Goal: Download file/media

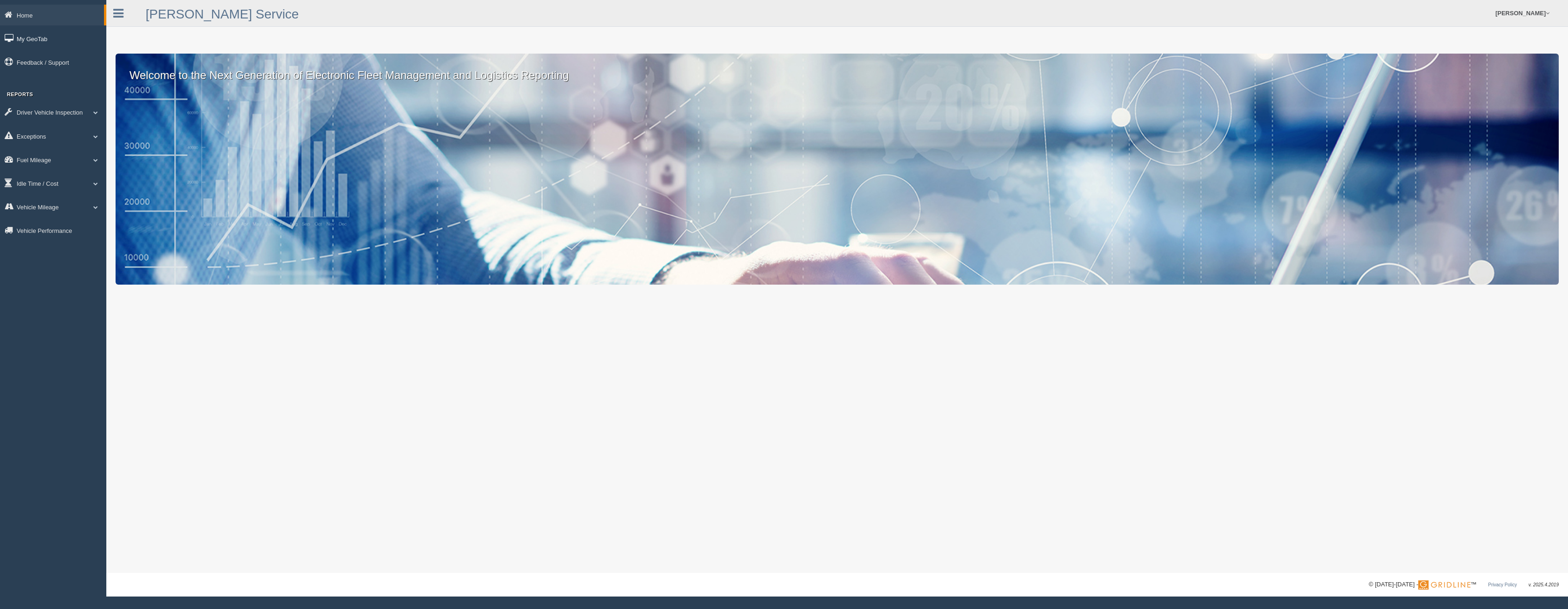
click at [43, 37] on link "My GeoTab" at bounding box center [53, 38] width 106 height 21
click at [28, 134] on link "Exceptions" at bounding box center [53, 136] width 106 height 21
click at [55, 189] on link "Safety Exceptions" at bounding box center [61, 190] width 87 height 17
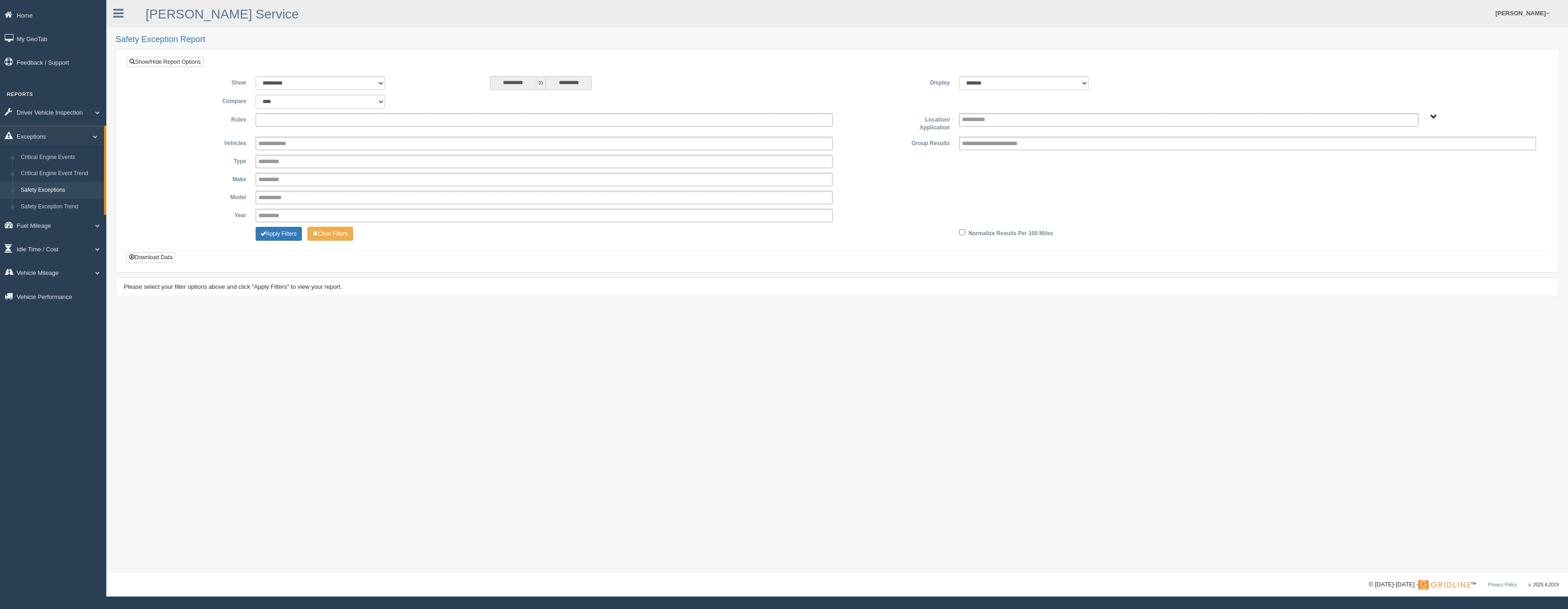
click at [301, 122] on input "text" at bounding box center [283, 120] width 49 height 11
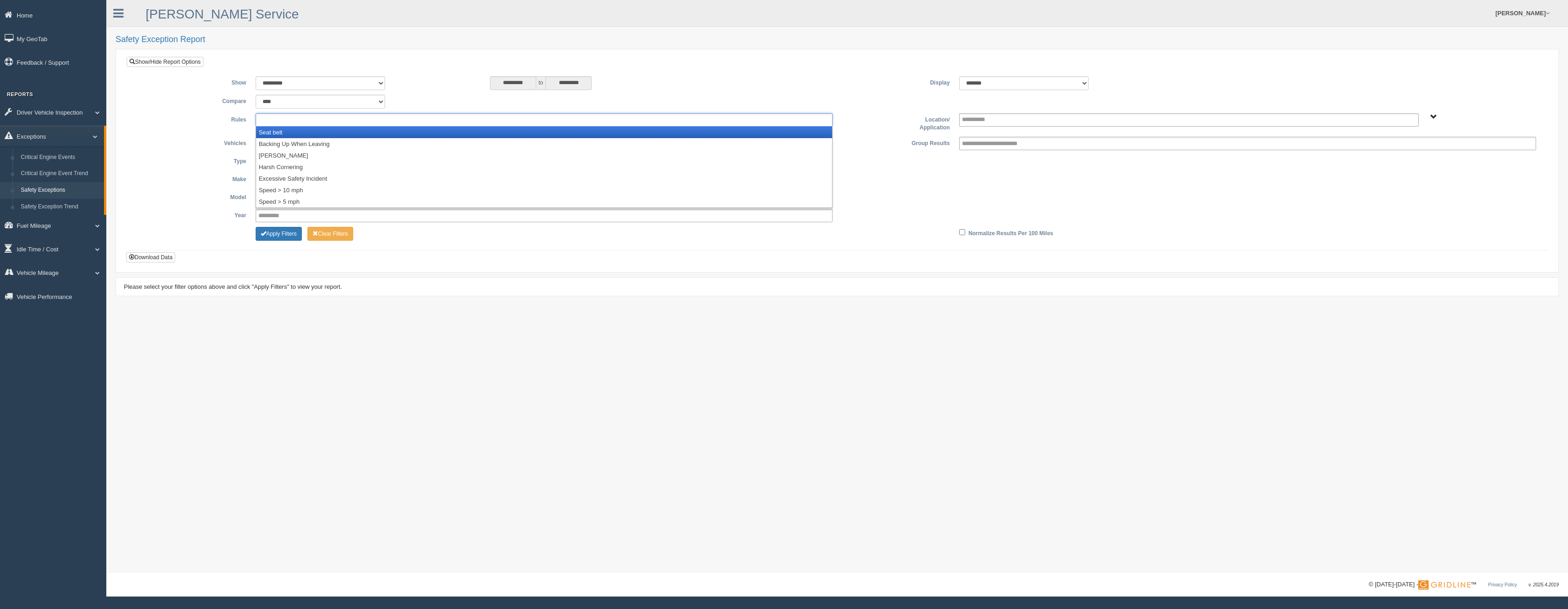
click at [295, 131] on li "Seat belt" at bounding box center [544, 132] width 576 height 11
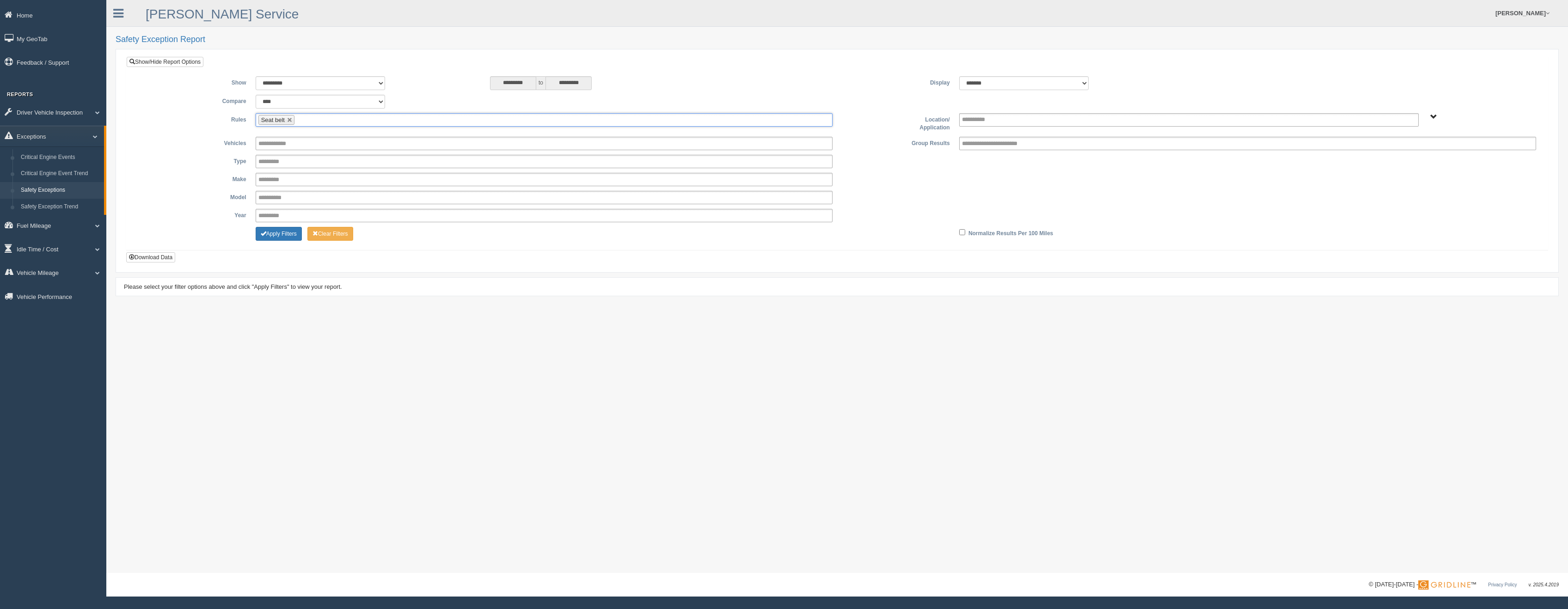
click at [304, 122] on input "text" at bounding box center [302, 120] width 11 height 11
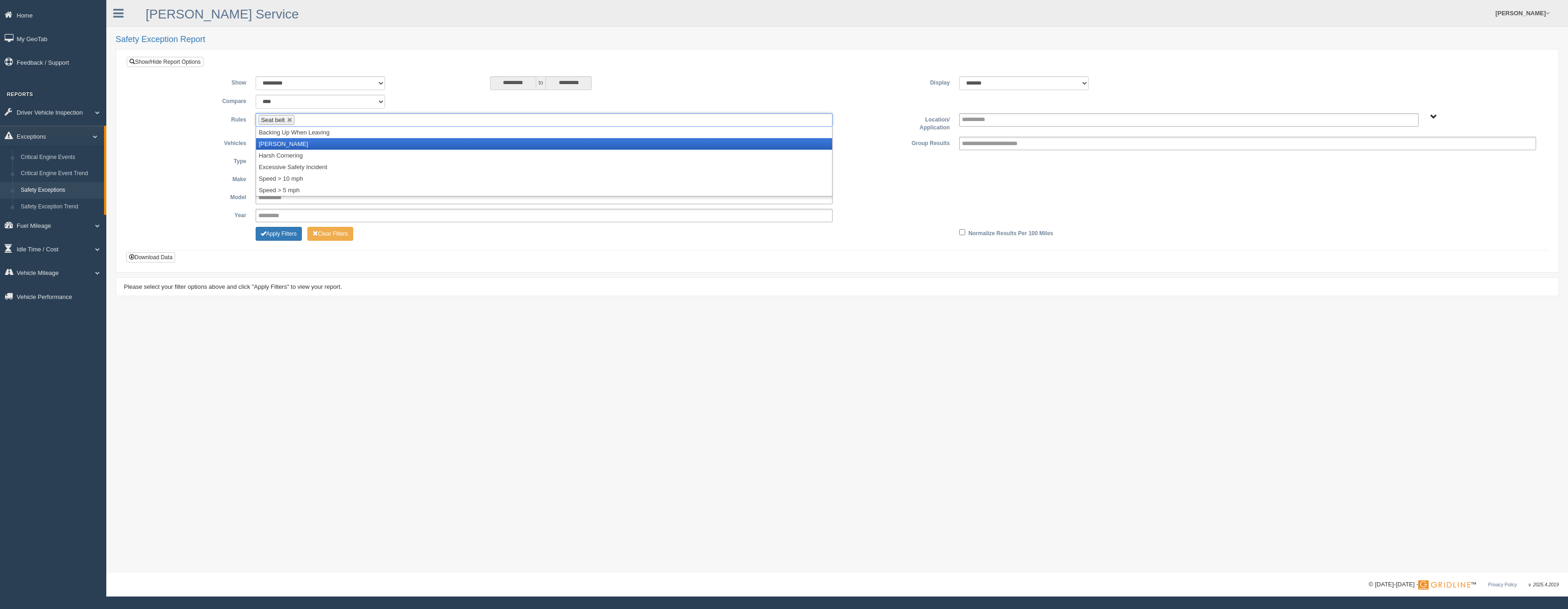
click at [292, 143] on li "[PERSON_NAME]" at bounding box center [544, 144] width 576 height 11
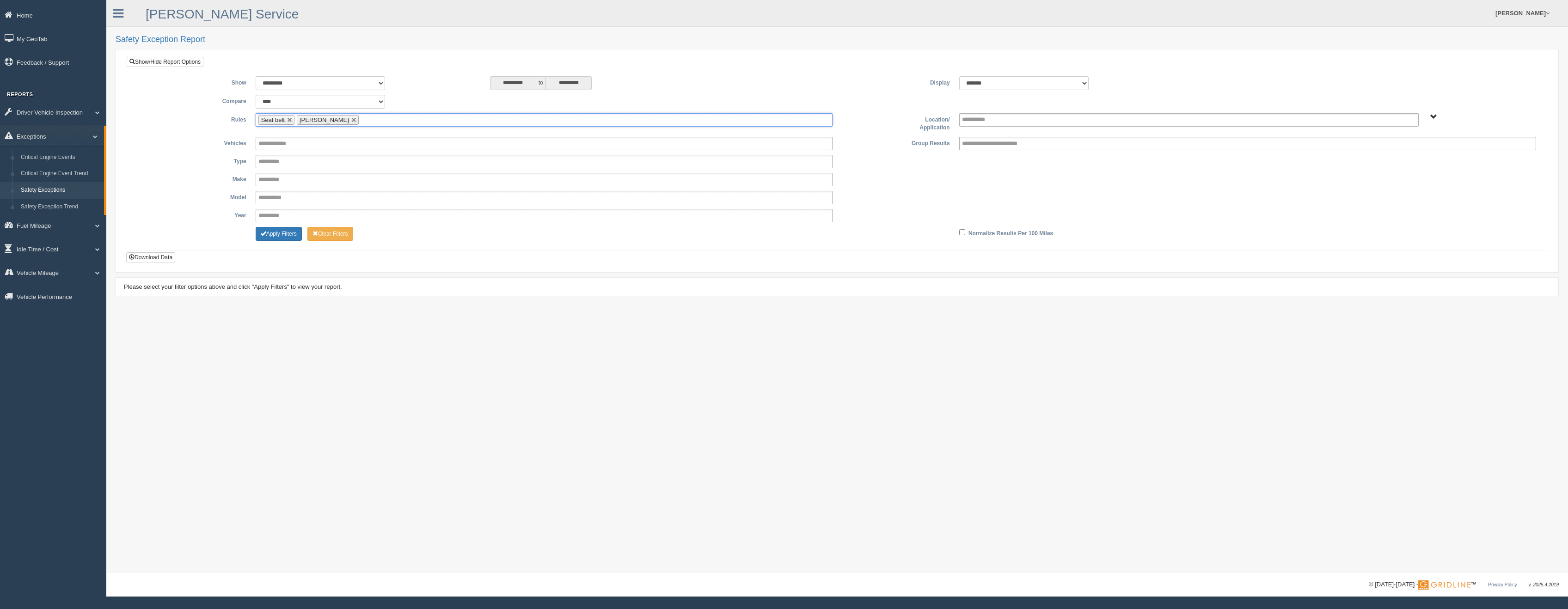
click at [380, 122] on ul "Seat belt [PERSON_NAME]" at bounding box center [544, 119] width 577 height 13
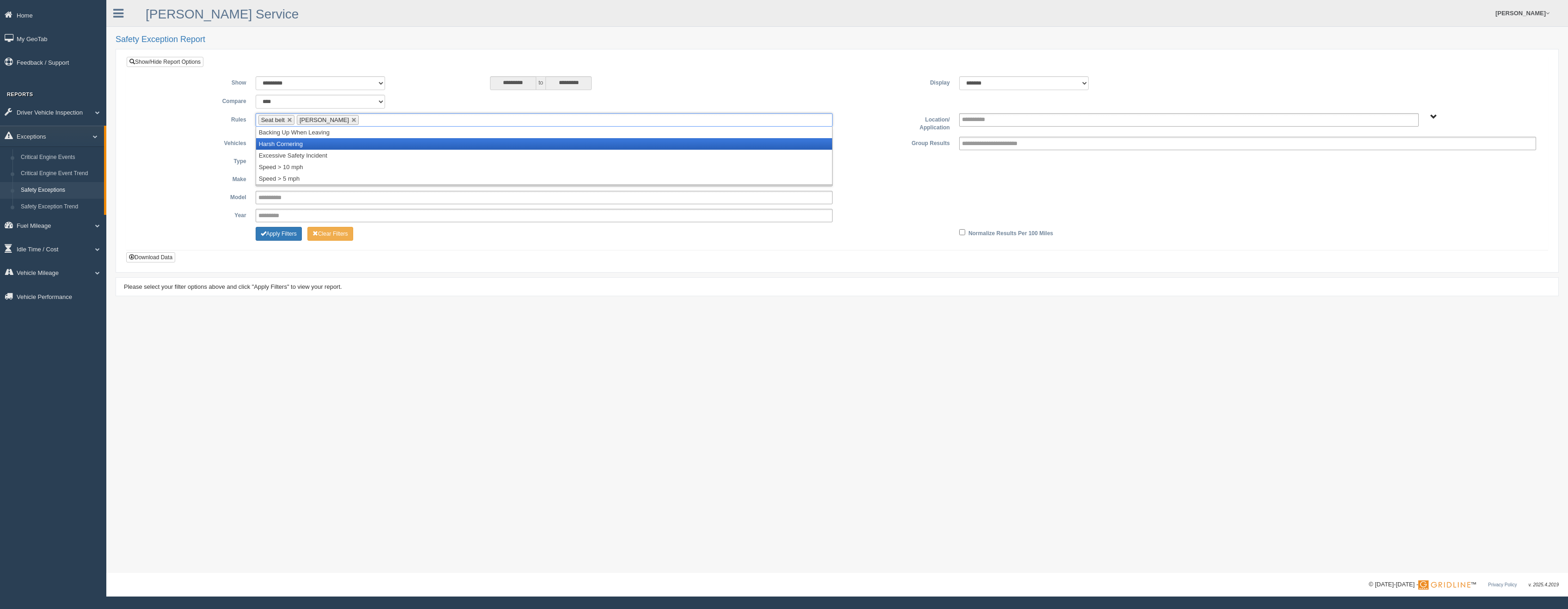
click at [315, 145] on li "Harsh Cornering" at bounding box center [544, 144] width 576 height 11
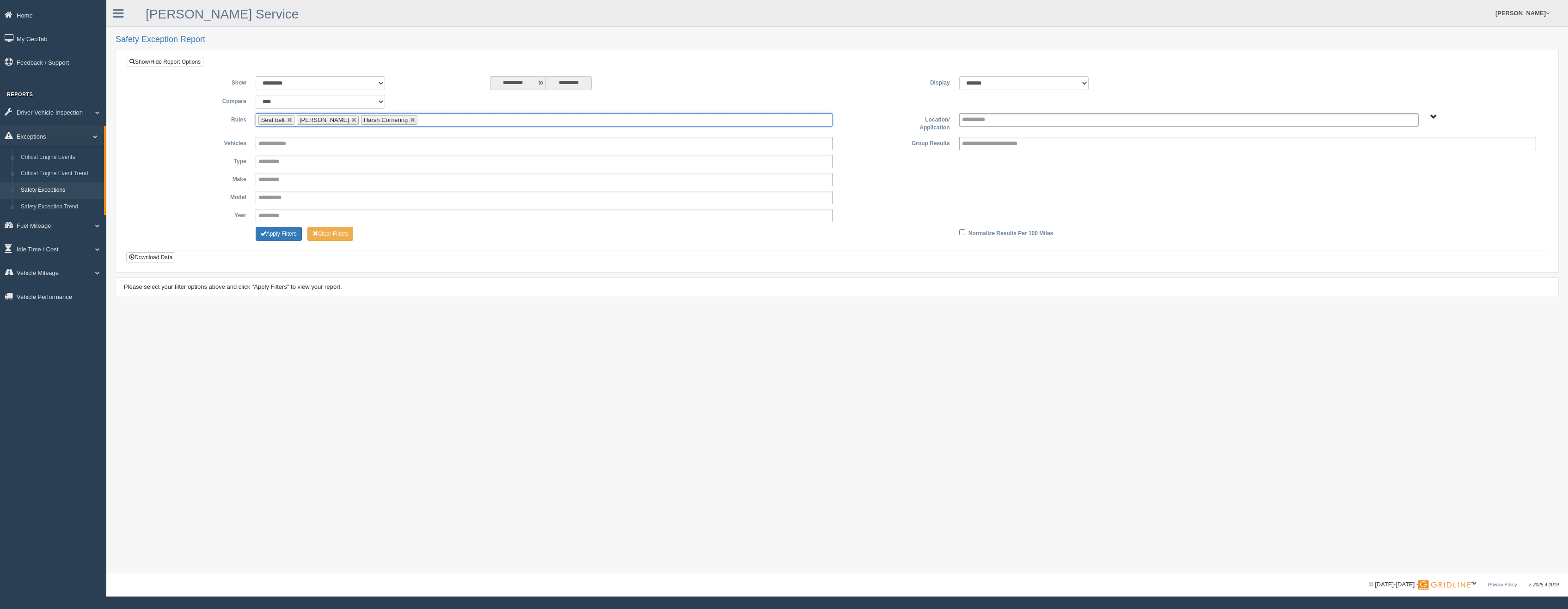
click at [426, 123] on ul "Seat belt Harsh Braking Harsh Cornering" at bounding box center [544, 119] width 577 height 13
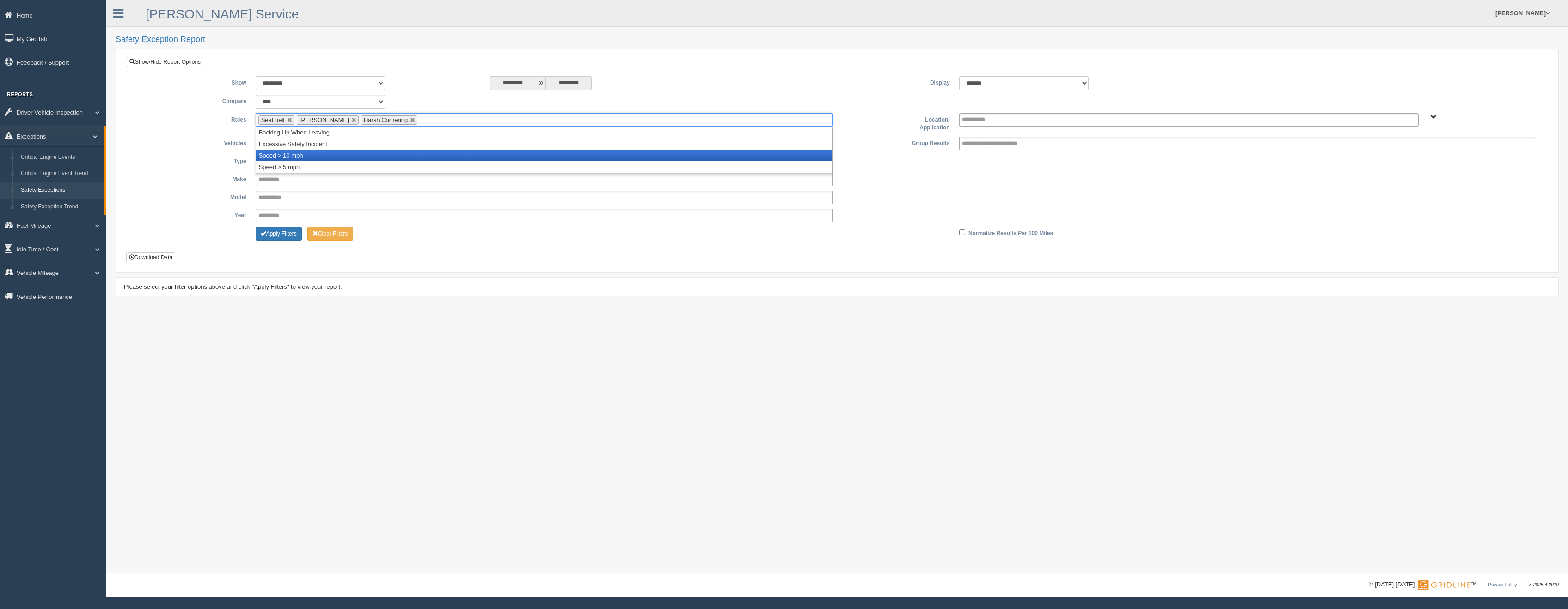
click at [302, 156] on li "Speed > 10 mph" at bounding box center [544, 156] width 576 height 11
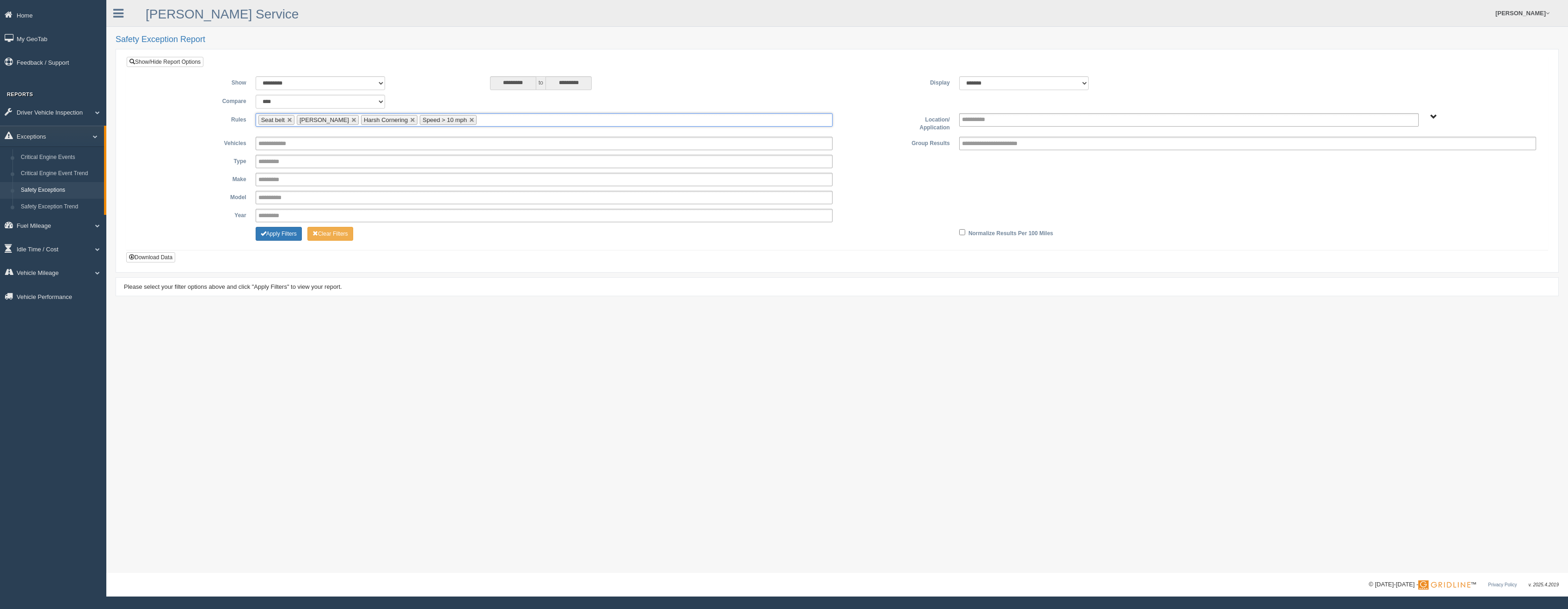
click at [1436, 116] on span "B. Vehicle Class C. Emergency Response G&A 955 WTS-25-00 WTS-27-00 WTS-40-00 WT…" at bounding box center [1434, 117] width 7 height 7
click at [1422, 184] on button "WTS-25-00" at bounding box center [1406, 186] width 39 height 10
click at [1409, 174] on button "Select Everything in WTS-25-00" at bounding box center [1432, 177] width 90 height 10
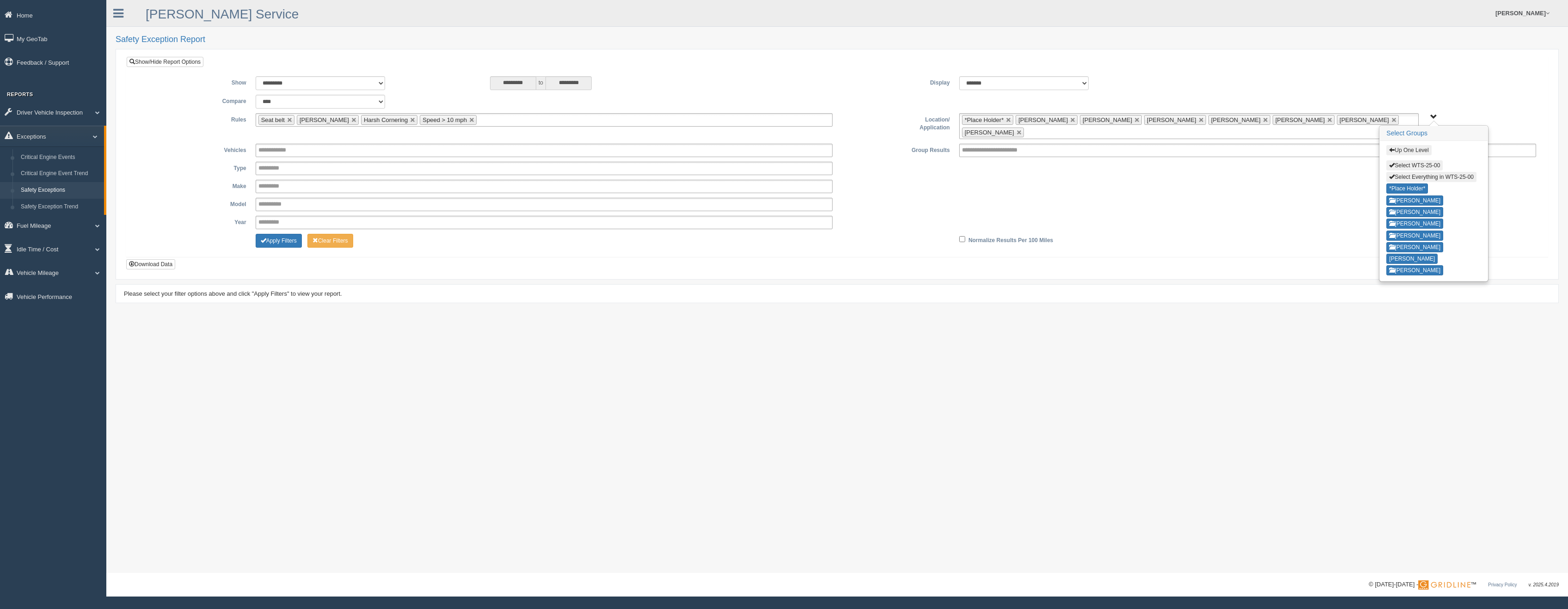
click at [1396, 150] on button "Up One Level" at bounding box center [1409, 150] width 45 height 10
click at [149, 263] on button "Download Data" at bounding box center [151, 264] width 49 height 10
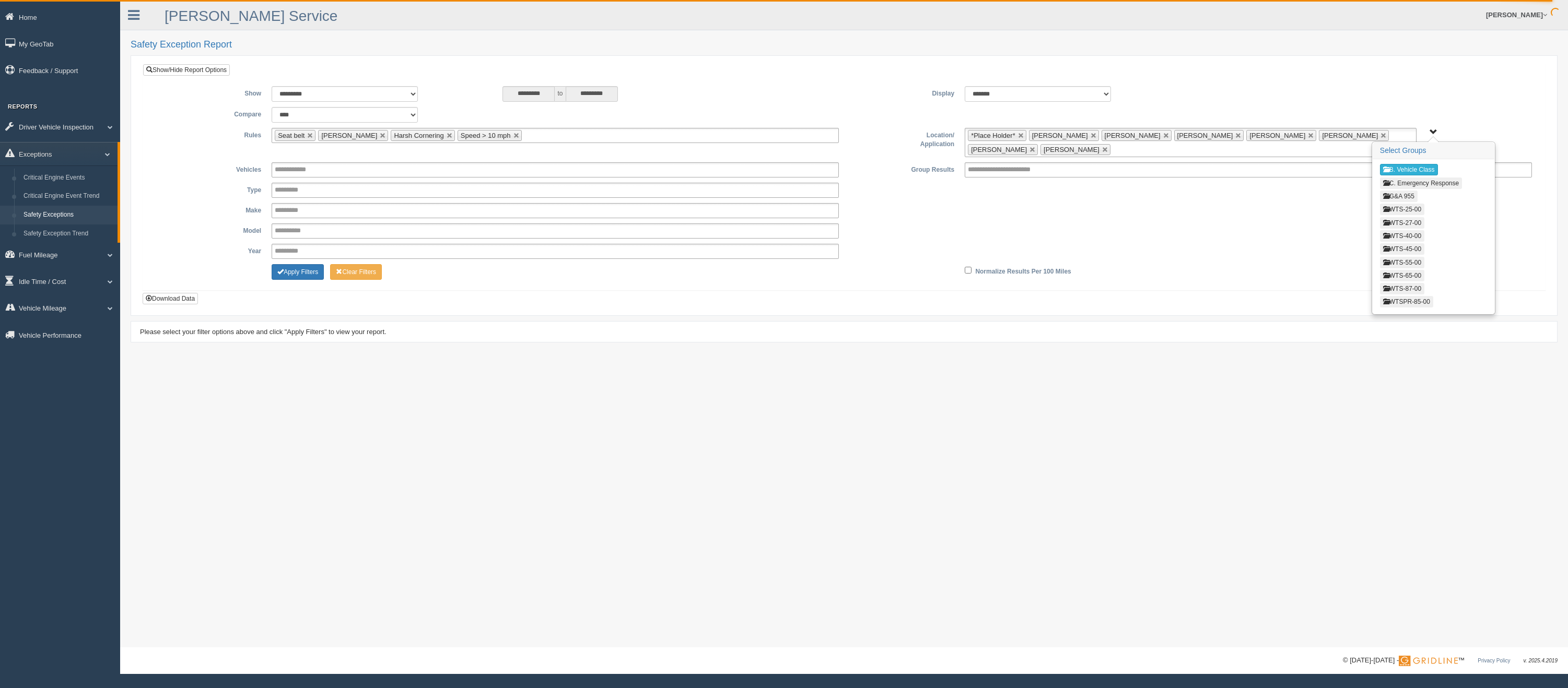
click at [1406, 170] on button "B. Vehicle Class" at bounding box center [1409, 169] width 58 height 11
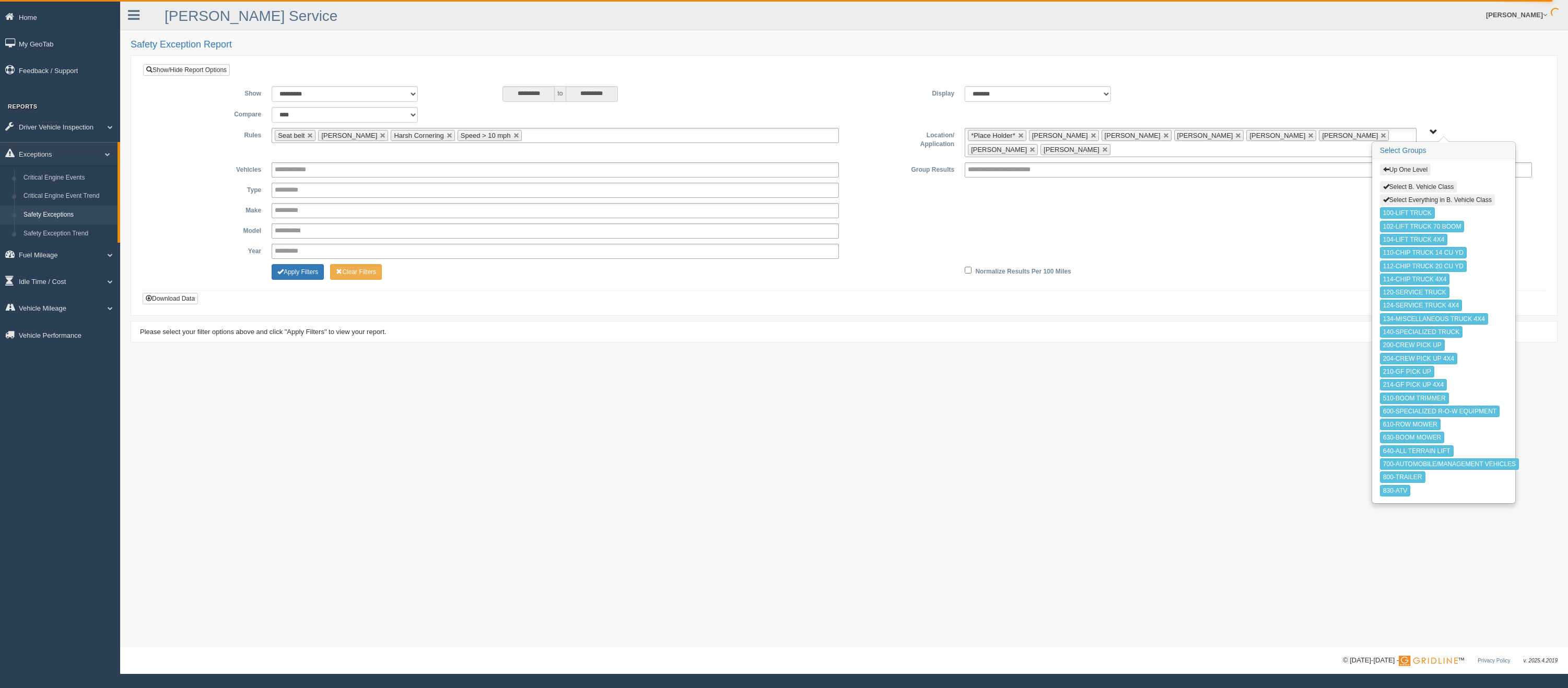
click at [1399, 173] on button "Up One Level" at bounding box center [1406, 169] width 51 height 11
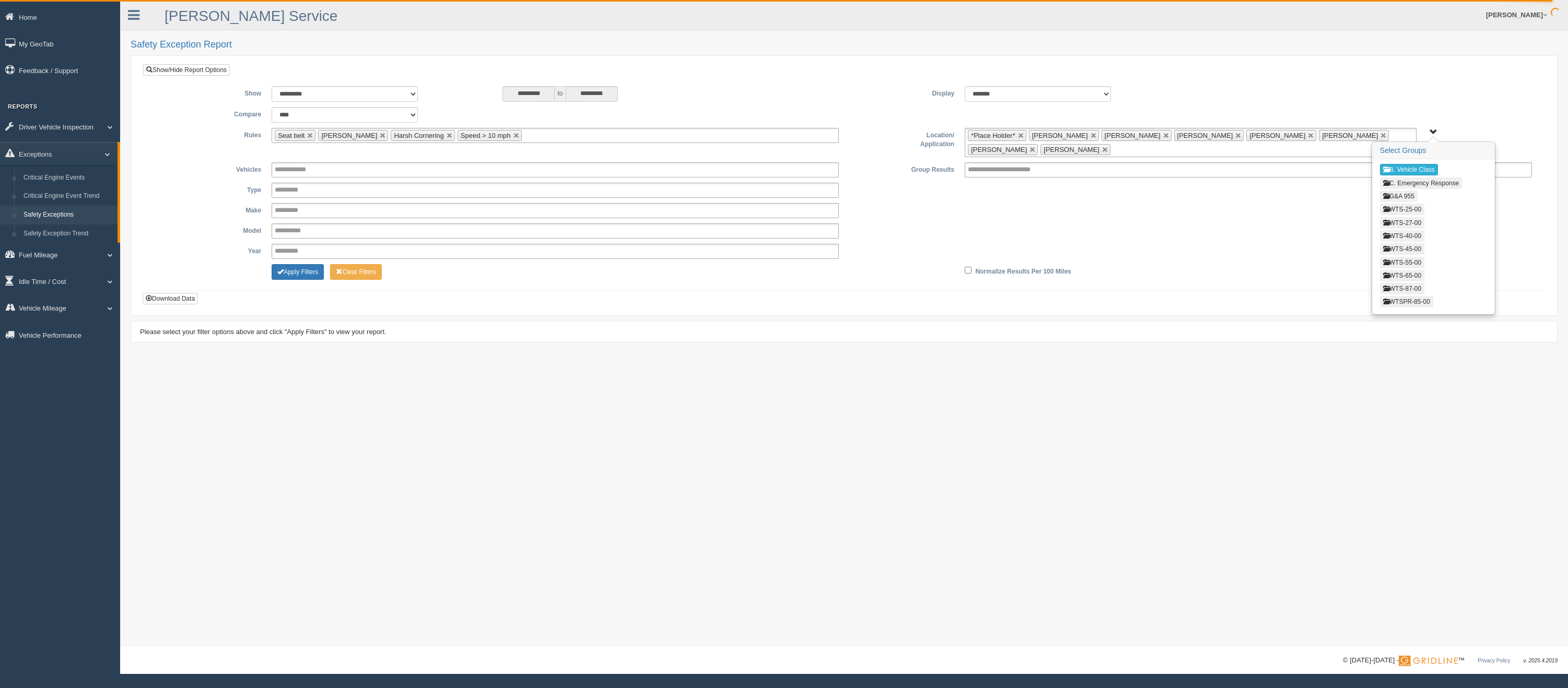
click at [1397, 171] on button "B. Vehicle Class" at bounding box center [1409, 169] width 58 height 11
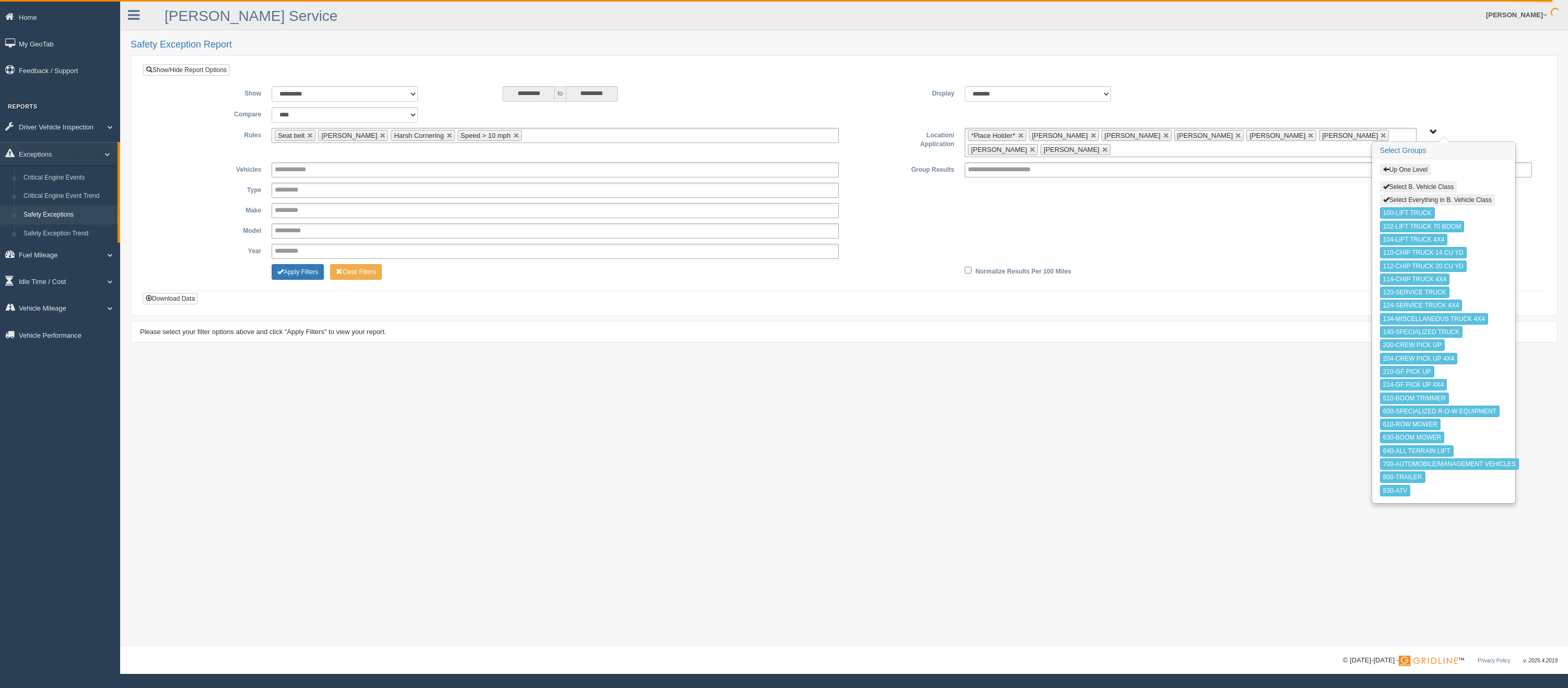
click at [1397, 171] on button "Up One Level" at bounding box center [1406, 169] width 51 height 11
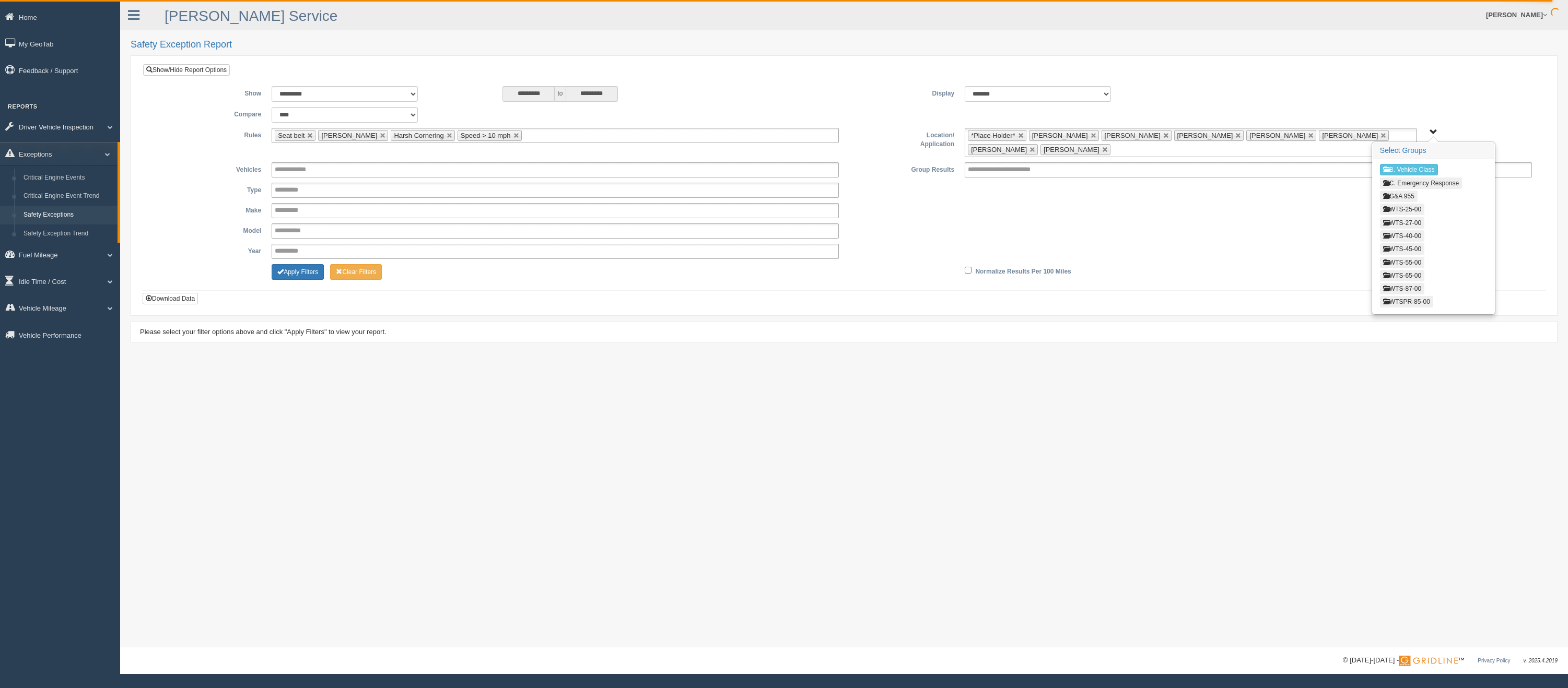
click at [1252, 218] on div "Vehicles ****** ****** ****** ****** ****** ****** ****** ****** ****** ****** …" at bounding box center [844, 213] width 1386 height 102
click at [1102, 150] on link at bounding box center [1105, 150] width 6 height 6
click at [1019, 135] on link at bounding box center [1021, 135] width 6 height 6
click at [1029, 135] on link at bounding box center [1032, 135] width 6 height 6
click at [1036, 136] on link at bounding box center [1032, 135] width 6 height 6
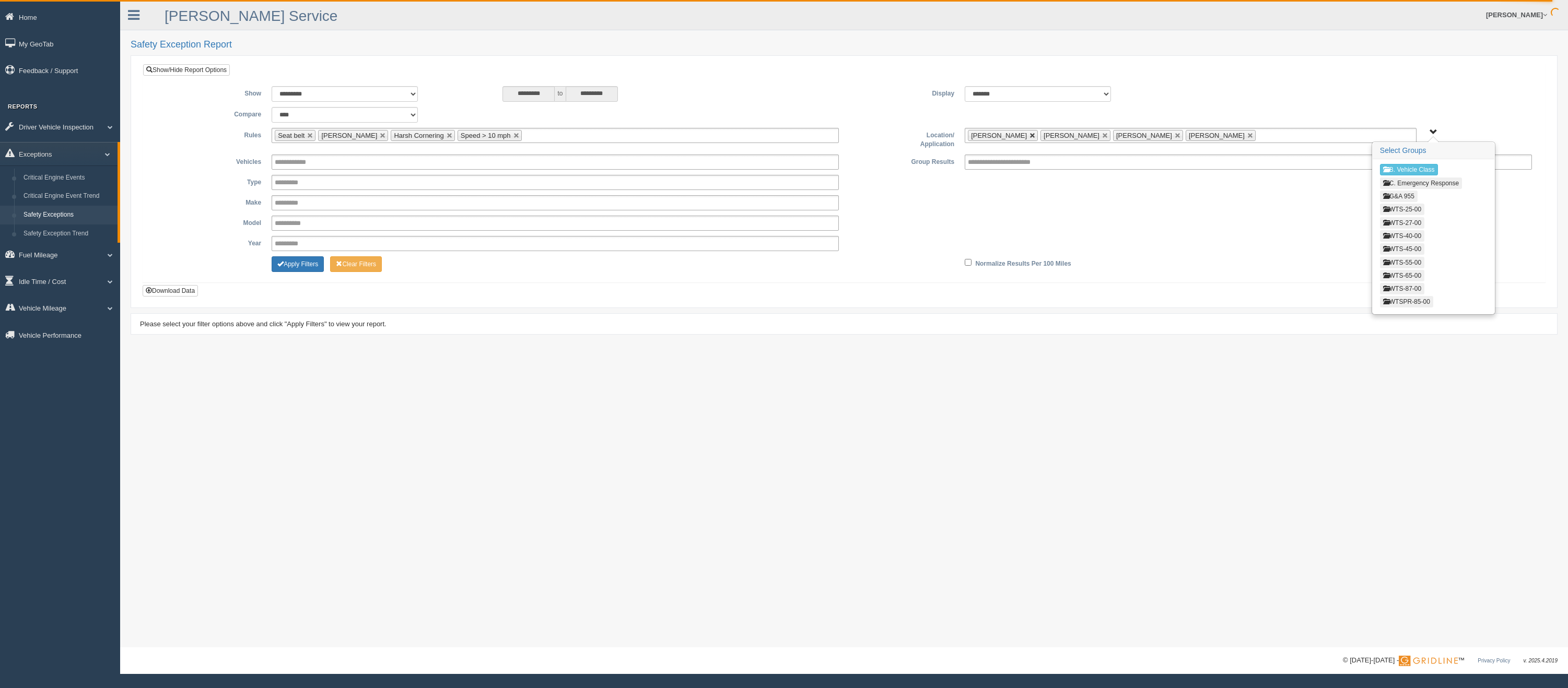
click at [1029, 135] on link at bounding box center [1032, 135] width 6 height 6
click at [1029, 136] on link at bounding box center [1032, 135] width 6 height 6
click at [1029, 134] on link at bounding box center [1032, 135] width 6 height 6
type input "**********"
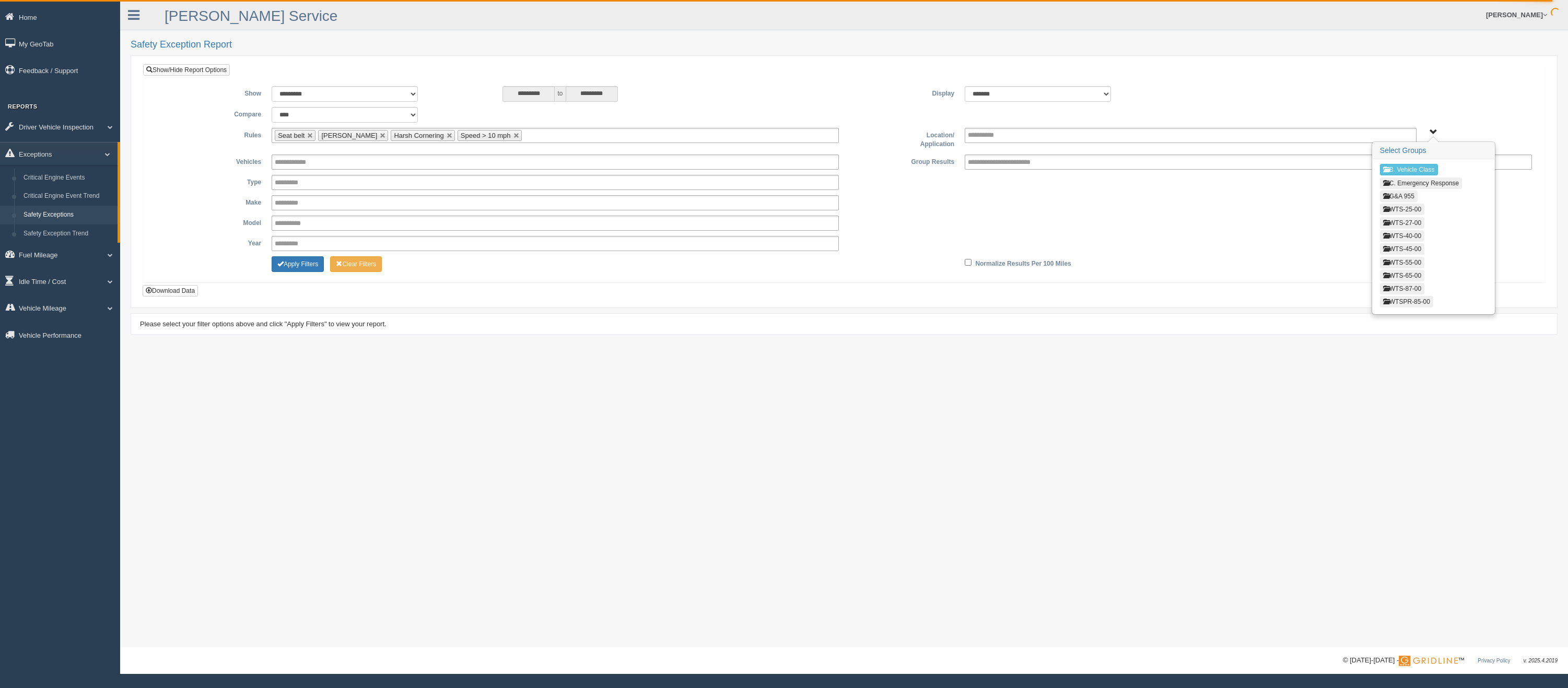
click at [1403, 222] on button "WTS-27-00" at bounding box center [1402, 223] width 44 height 11
click at [1387, 186] on span "button" at bounding box center [1386, 186] width 6 height 6
click at [1387, 186] on span "button" at bounding box center [1386, 186] width 6 height 6
type input "**********"
click at [1389, 202] on button "Select Everything in WTS-27-00" at bounding box center [1431, 200] width 102 height 11
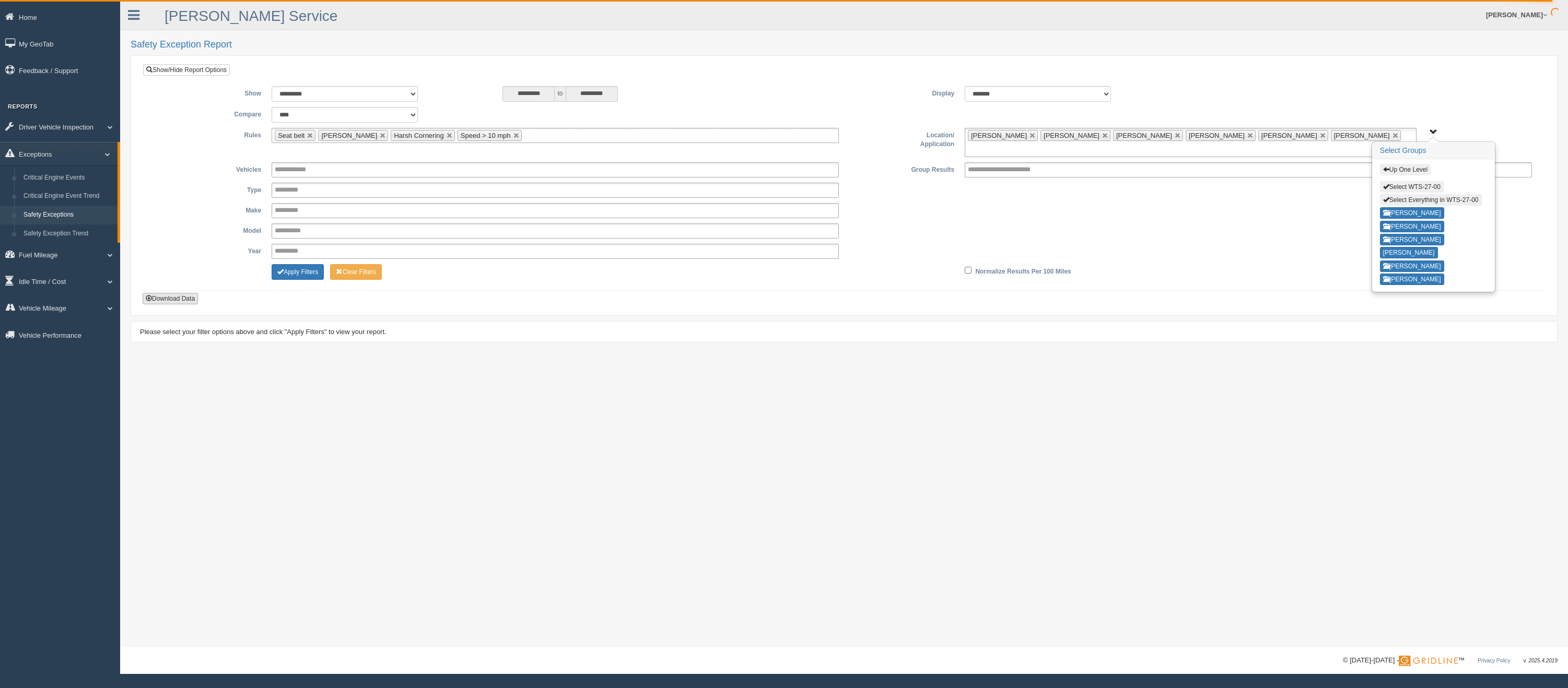
click at [181, 293] on button "Download Data" at bounding box center [170, 298] width 55 height 11
click at [1409, 169] on button "Up One Level" at bounding box center [1406, 169] width 51 height 11
click at [1409, 169] on button "B. Vehicle Class" at bounding box center [1409, 169] width 58 height 11
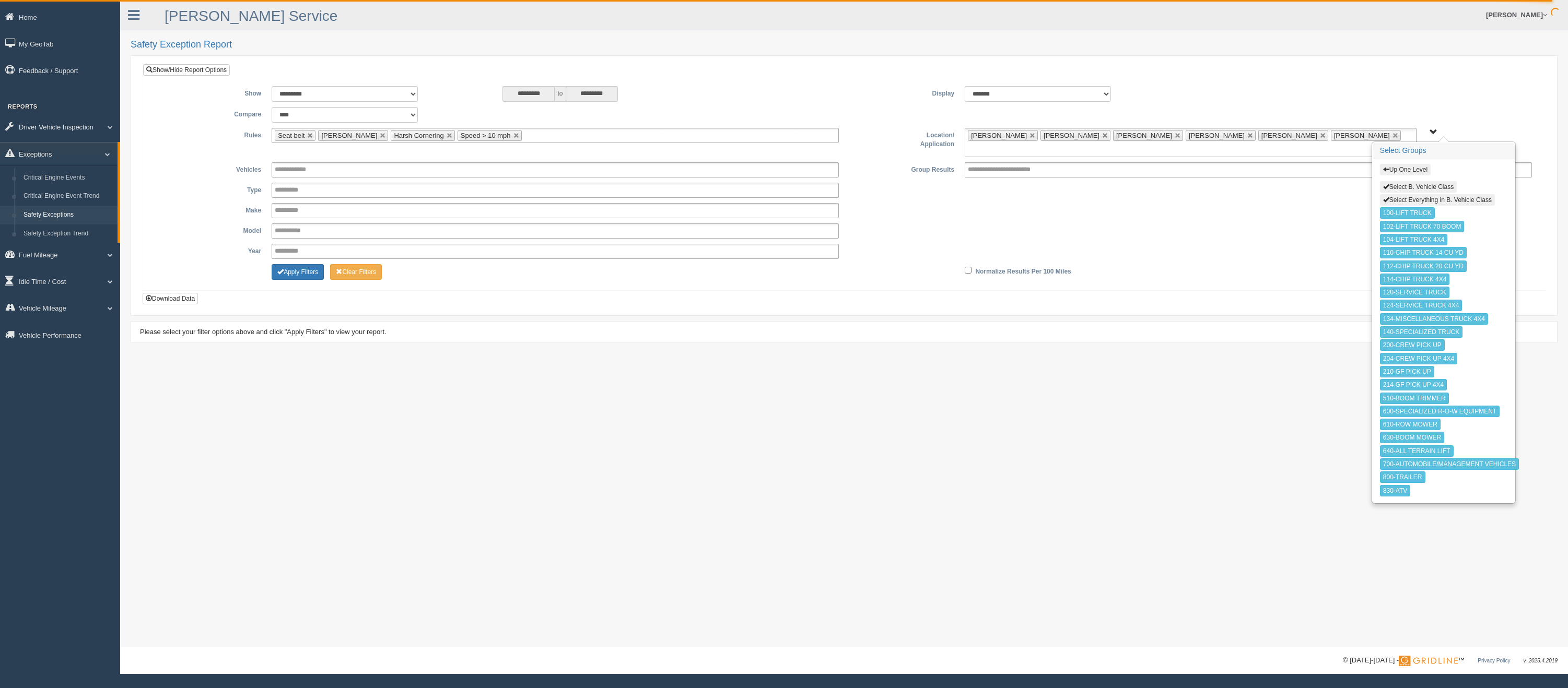
click at [1409, 169] on button "Up One Level" at bounding box center [1406, 169] width 51 height 11
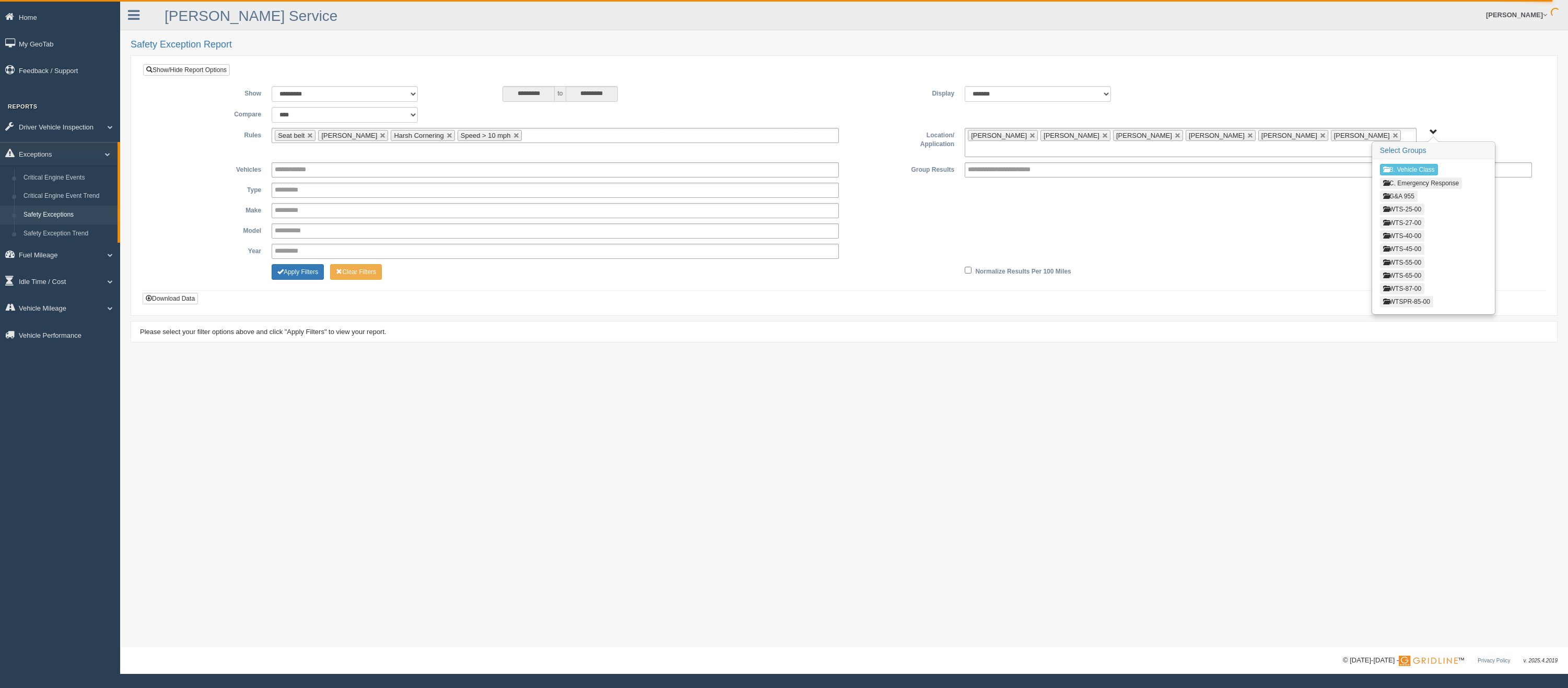
click at [1401, 224] on button "WTS-27-00" at bounding box center [1402, 223] width 44 height 11
click at [1428, 198] on button "Select Everything in WTS-27-00" at bounding box center [1431, 200] width 102 height 11
type input "**********"
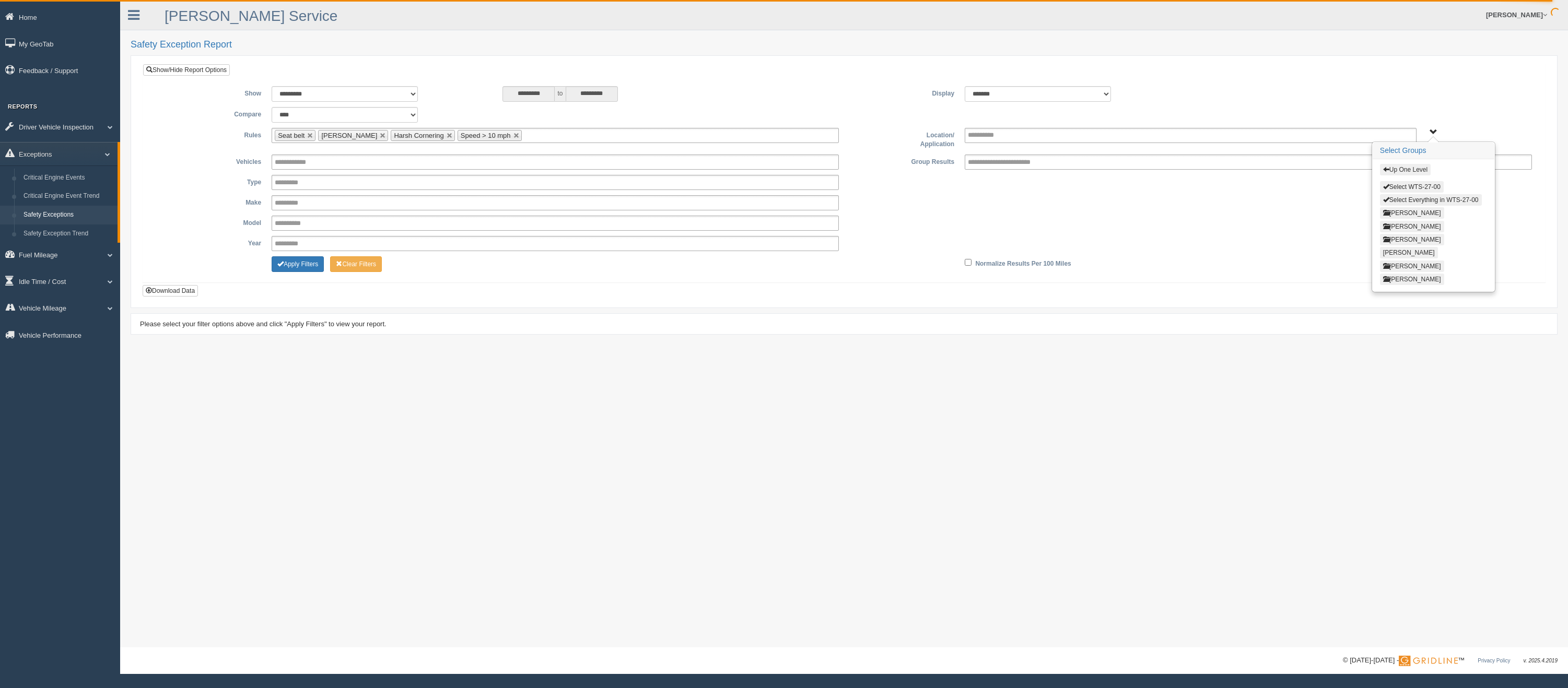
click at [1404, 170] on button "Up One Level" at bounding box center [1406, 169] width 51 height 11
click at [1401, 237] on button "WTS-40-00" at bounding box center [1402, 236] width 44 height 11
click at [1390, 197] on button "Select Everything in WTS-40-00" at bounding box center [1431, 200] width 102 height 11
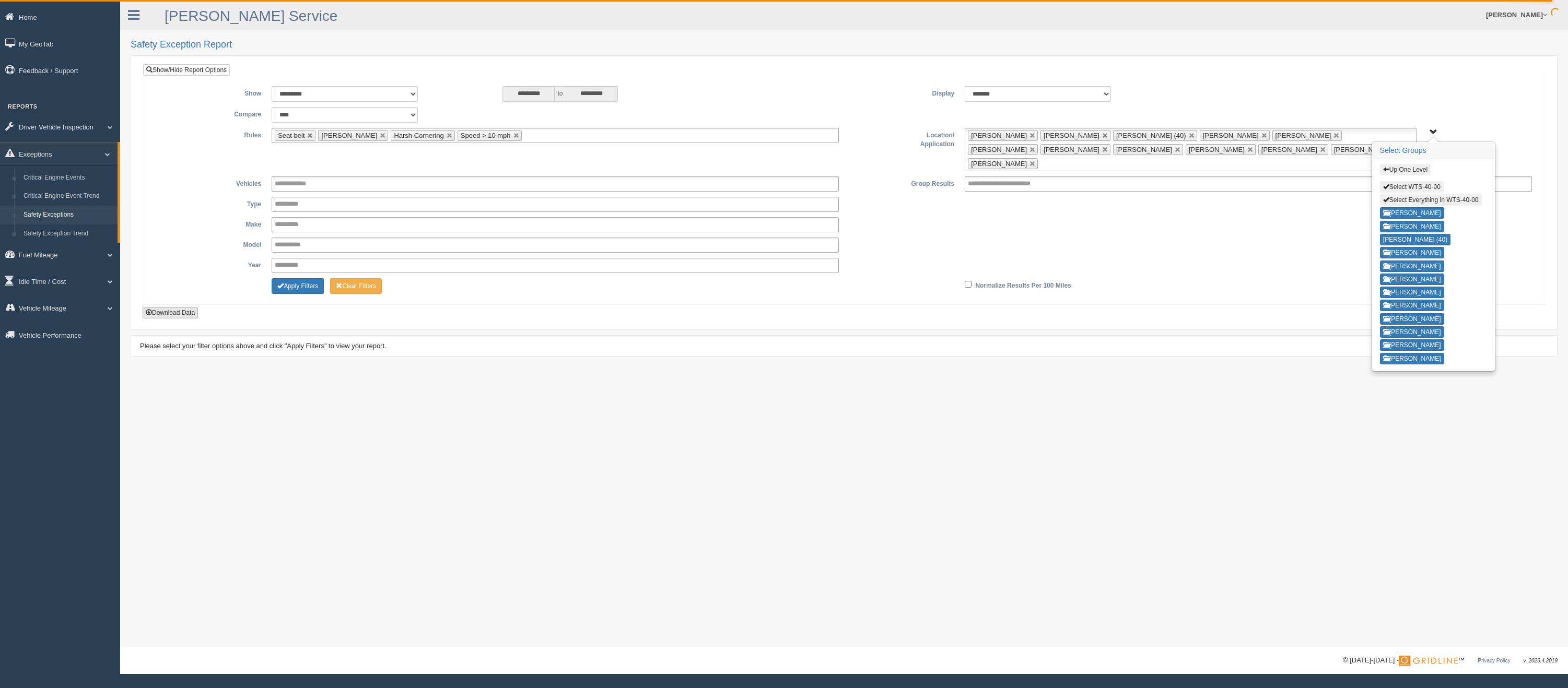
click at [171, 307] on button "Download Data" at bounding box center [170, 313] width 55 height 11
click at [1401, 199] on button "Select Everything in WTS-40-00" at bounding box center [1431, 200] width 102 height 11
type input "**********"
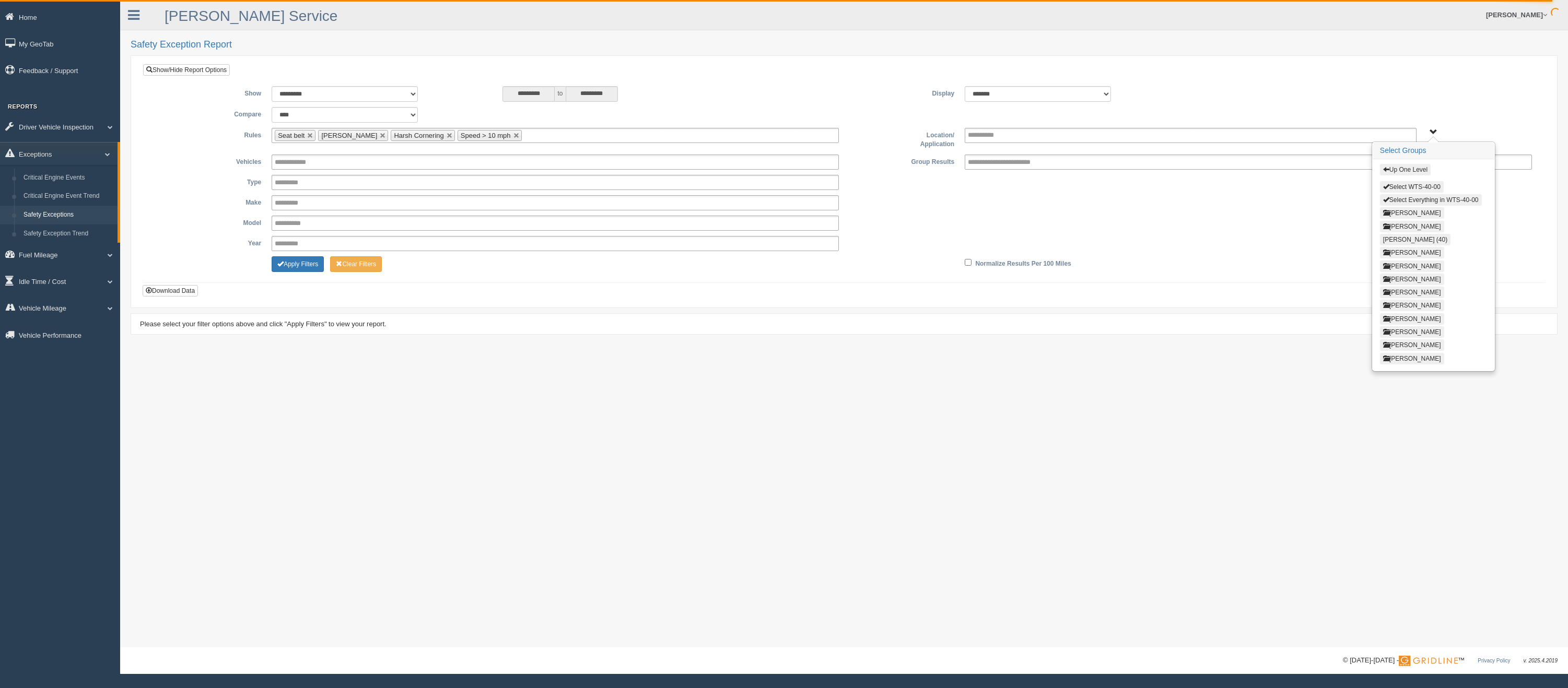
click at [1400, 168] on button "Up One Level" at bounding box center [1406, 169] width 51 height 11
click at [1398, 248] on button "WTS-45-00" at bounding box center [1402, 249] width 44 height 11
click at [1389, 200] on button "Select Everything in WTS-45-00" at bounding box center [1431, 200] width 102 height 11
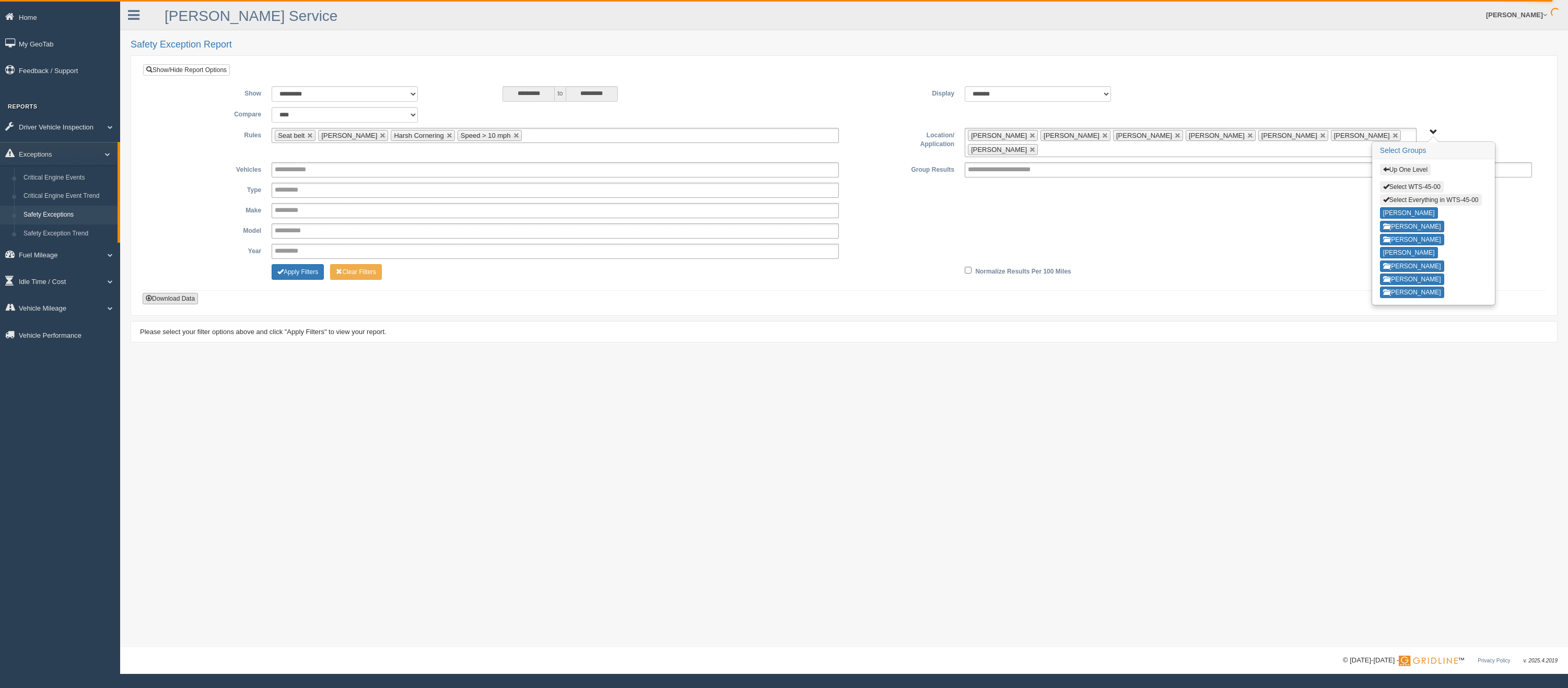
click at [172, 293] on button "Download Data" at bounding box center [170, 298] width 55 height 11
click at [1394, 202] on button "Select Everything in WTS-45-00" at bounding box center [1431, 200] width 102 height 11
type input "**********"
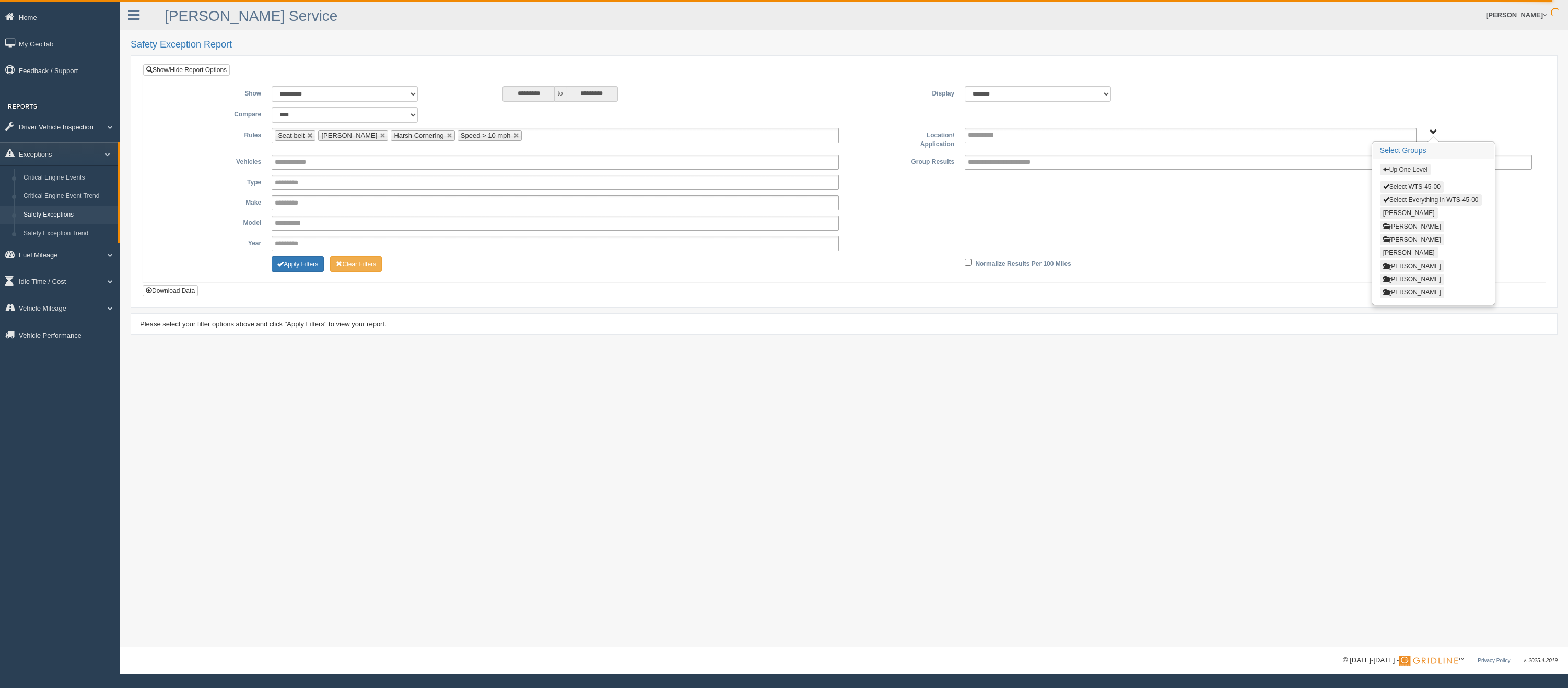
click at [1391, 171] on button "Up One Level" at bounding box center [1406, 169] width 51 height 11
click at [1389, 261] on button "WTS-55-00" at bounding box center [1402, 262] width 44 height 11
click at [1396, 200] on button "Select Everything in WTS-55-00" at bounding box center [1431, 200] width 102 height 11
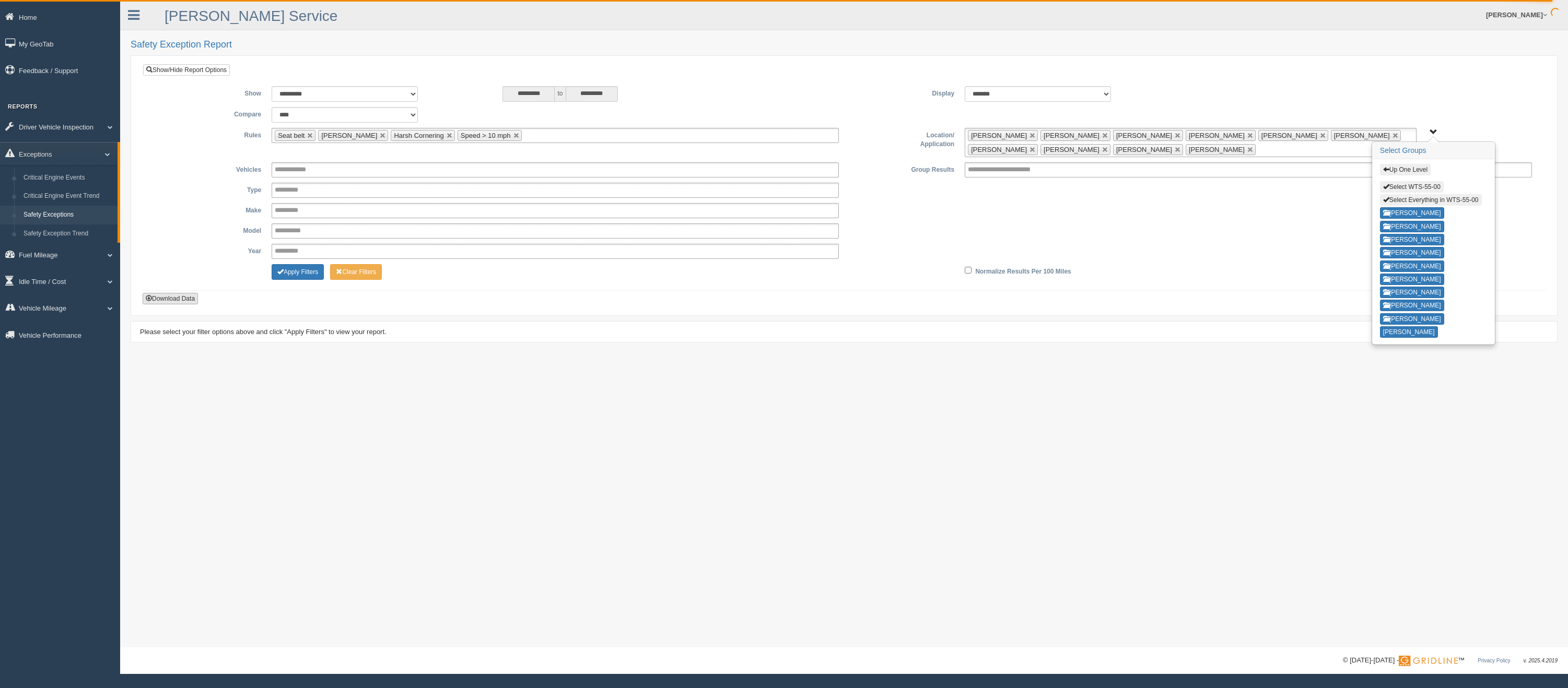
click at [168, 296] on button "Download Data" at bounding box center [170, 298] width 55 height 11
click at [1400, 201] on button "Select Everything in WTS-55-00" at bounding box center [1431, 200] width 102 height 11
type input "**********"
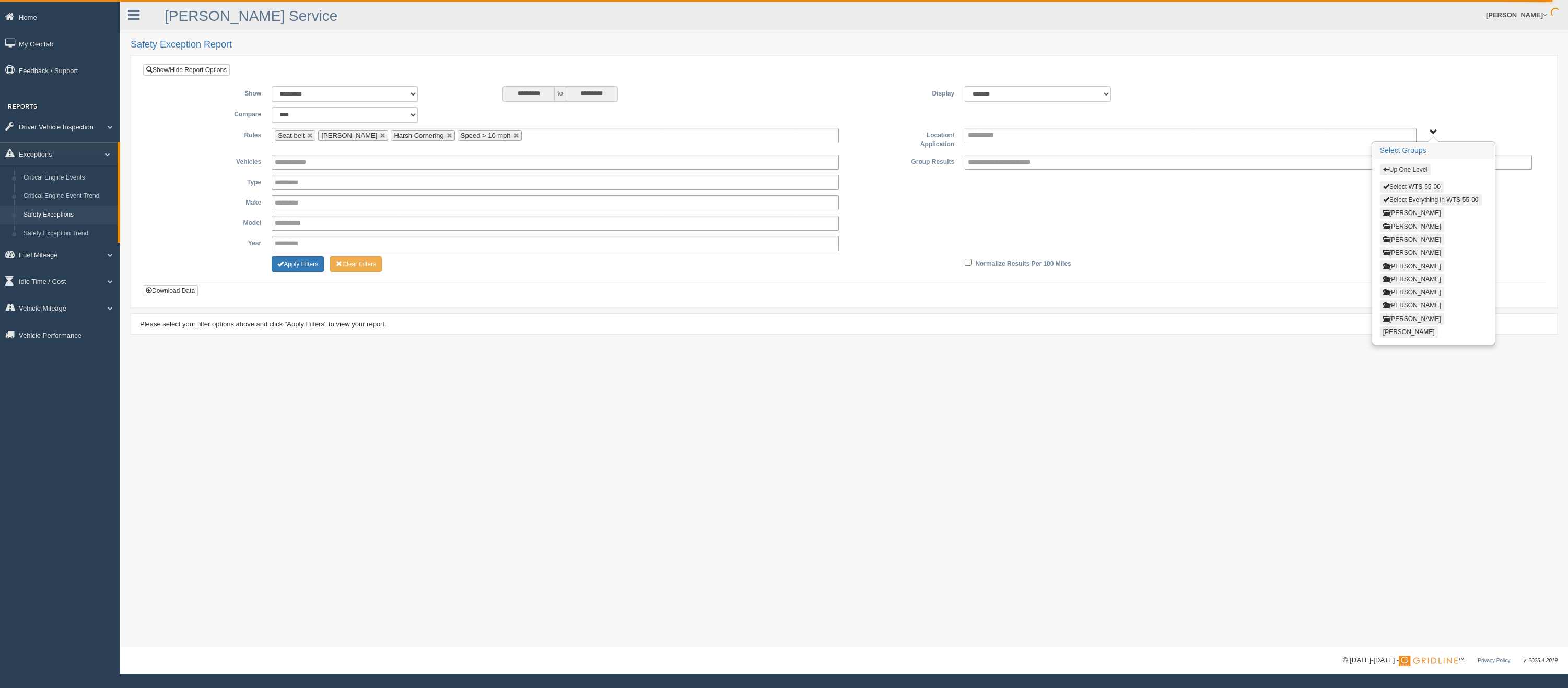
click at [1389, 171] on span "button" at bounding box center [1386, 169] width 6 height 6
click at [1396, 272] on button "WTS-65-00" at bounding box center [1402, 275] width 44 height 11
click at [1399, 200] on button "Select Everything in WTS-65-00" at bounding box center [1431, 200] width 102 height 11
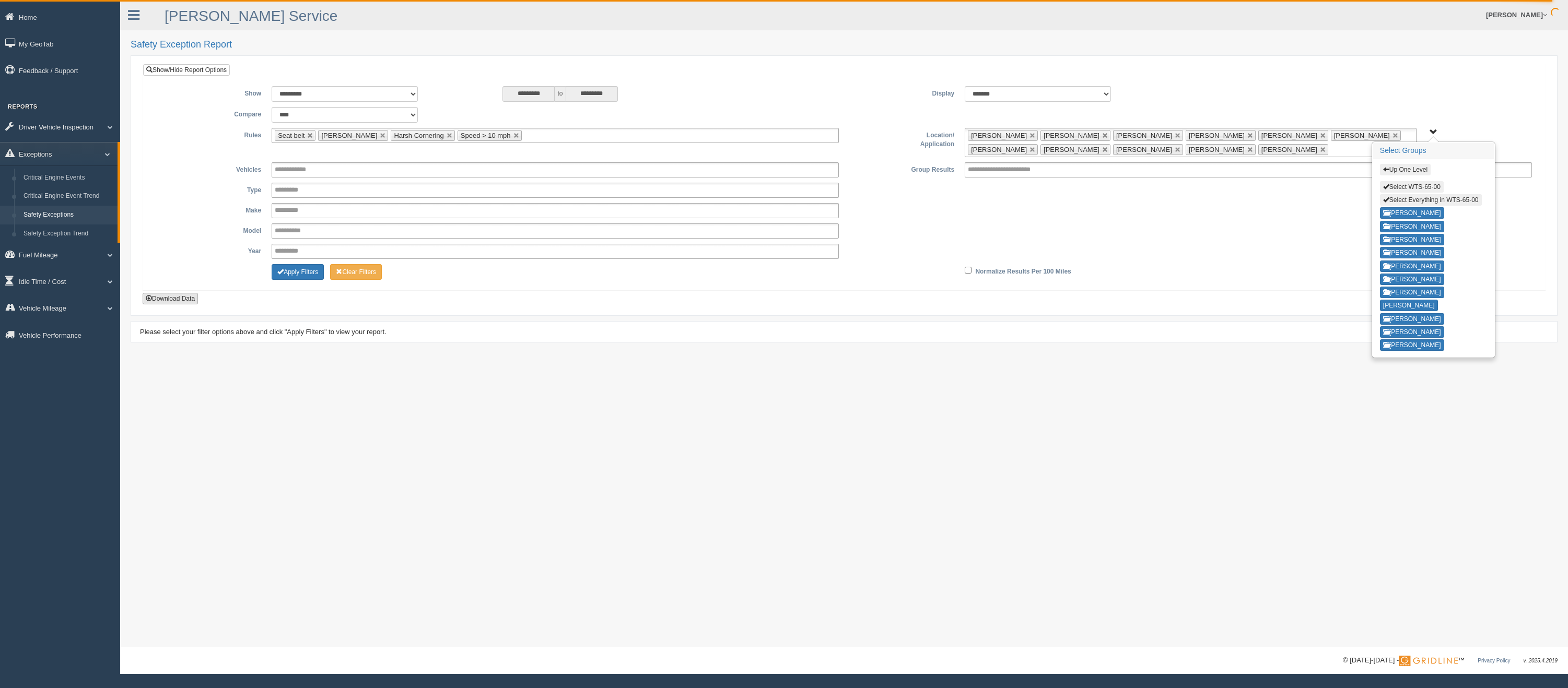
click at [164, 296] on button "Download Data" at bounding box center [170, 298] width 55 height 11
click at [1402, 198] on button "Select Everything in WTS-65-00" at bounding box center [1431, 200] width 102 height 11
type input "**********"
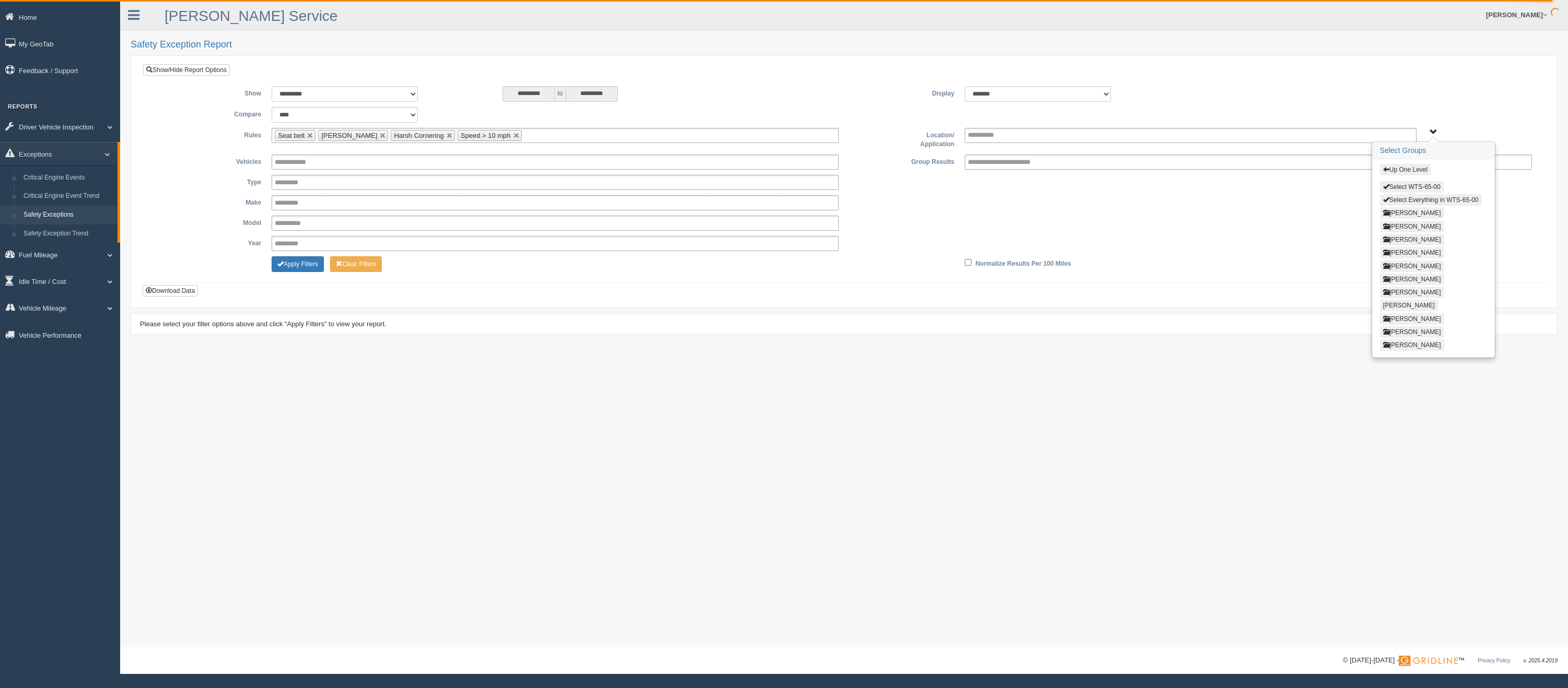
click at [1404, 169] on button "Up One Level" at bounding box center [1406, 169] width 51 height 11
click at [1404, 290] on button "WTS-87-00" at bounding box center [1402, 289] width 44 height 11
click at [1397, 201] on button "Select Everything in WTS-87-00" at bounding box center [1431, 200] width 102 height 11
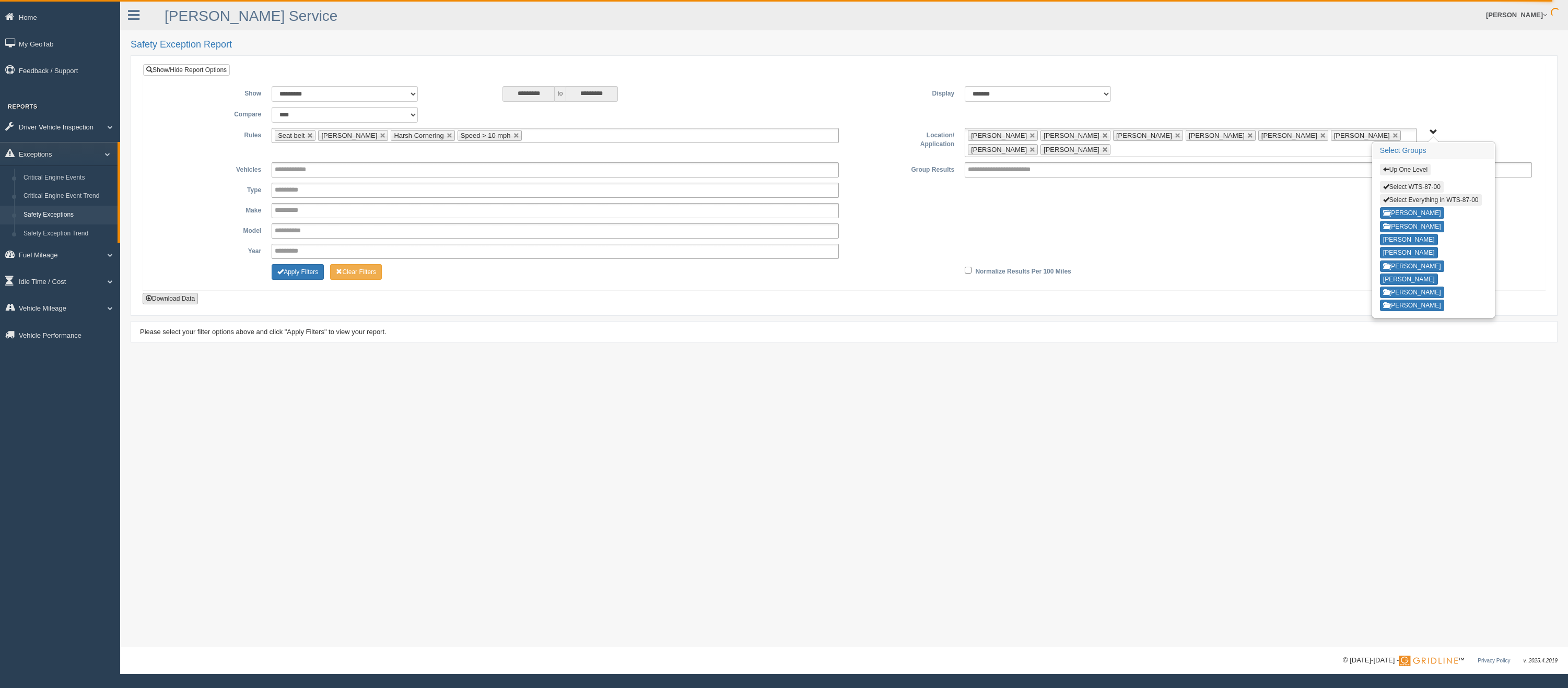
click at [174, 297] on button "Download Data" at bounding box center [170, 298] width 55 height 11
click at [1389, 200] on button "Select Everything in WTS-87-00" at bounding box center [1431, 200] width 102 height 11
type input "**********"
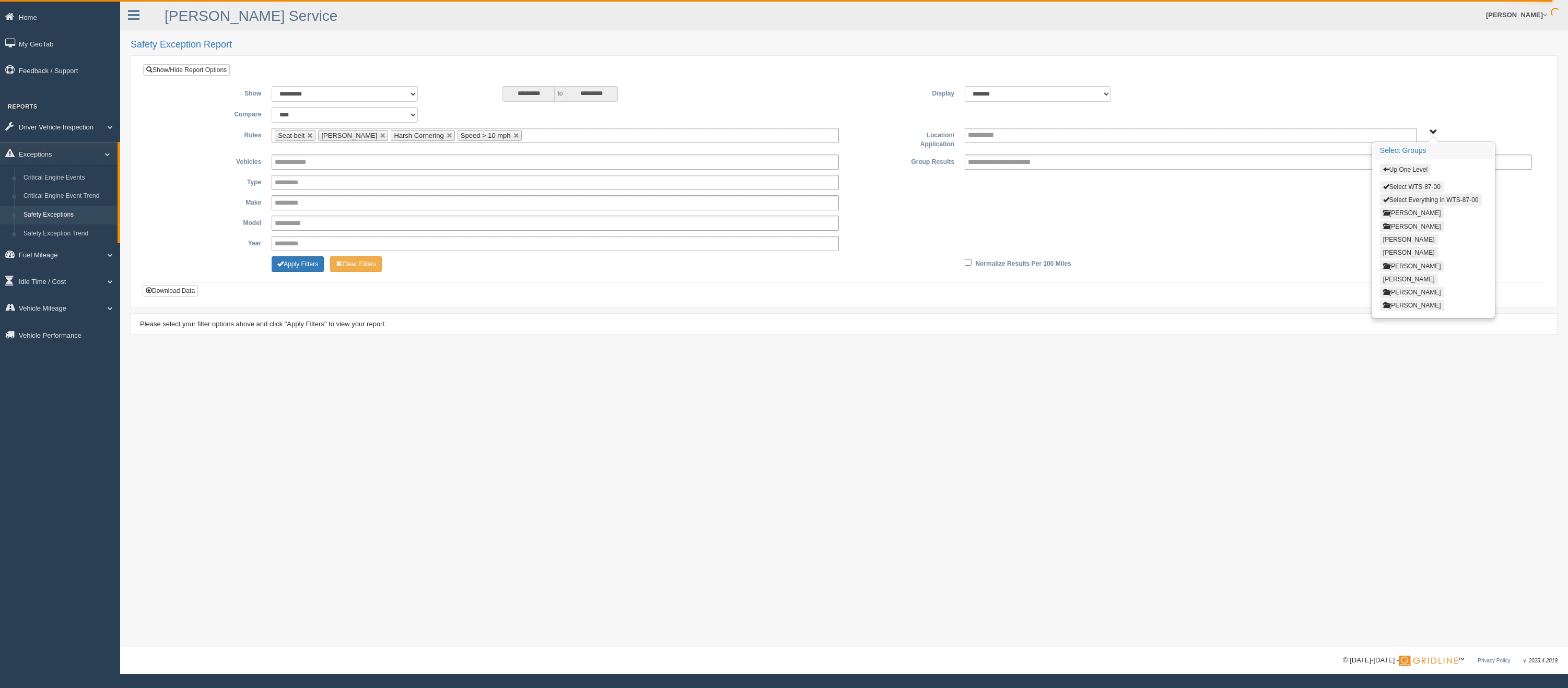
click at [1384, 167] on span "button" at bounding box center [1386, 169] width 6 height 6
click at [1392, 302] on button "WTSPR-85-00" at bounding box center [1406, 301] width 53 height 11
click at [1386, 202] on span "button" at bounding box center [1386, 199] width 6 height 6
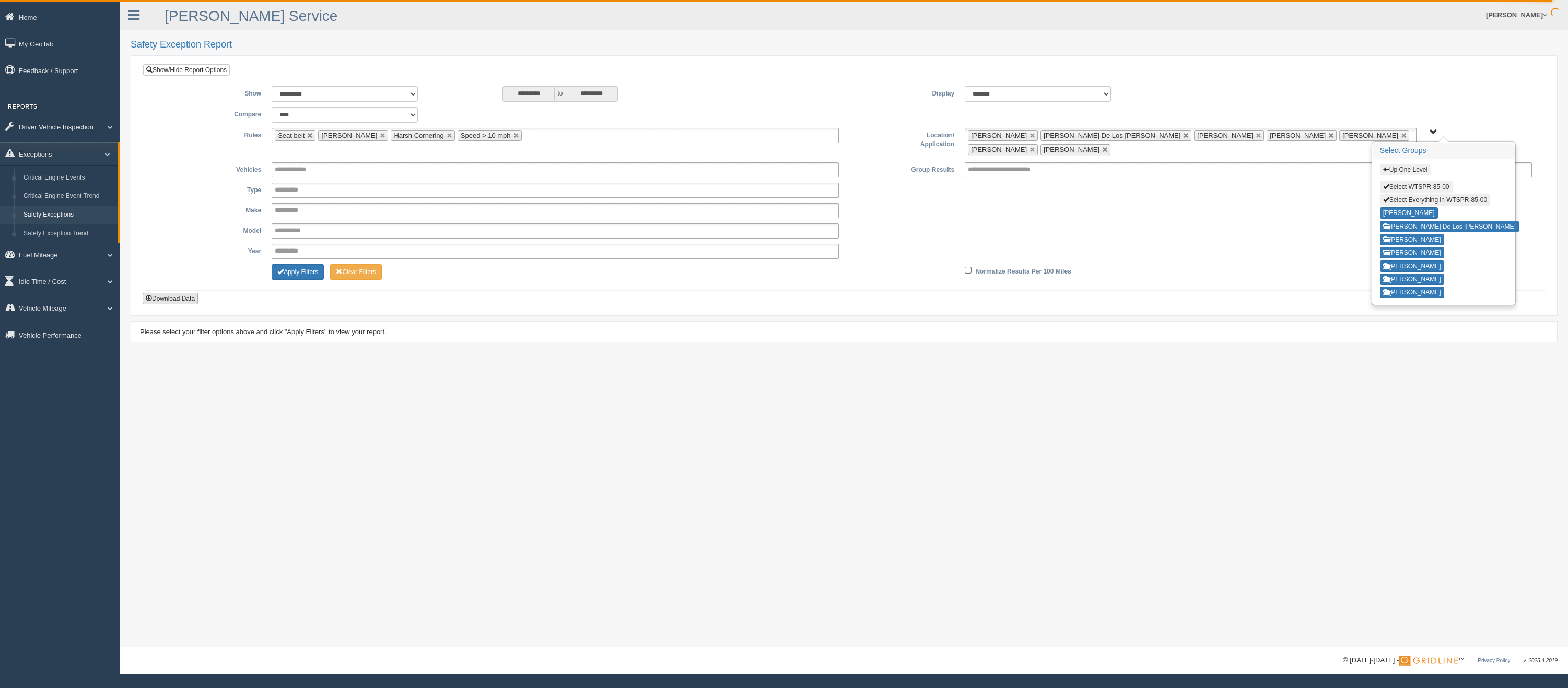
click at [187, 296] on button "Download Data" at bounding box center [170, 298] width 55 height 11
